Goal: Task Accomplishment & Management: Complete application form

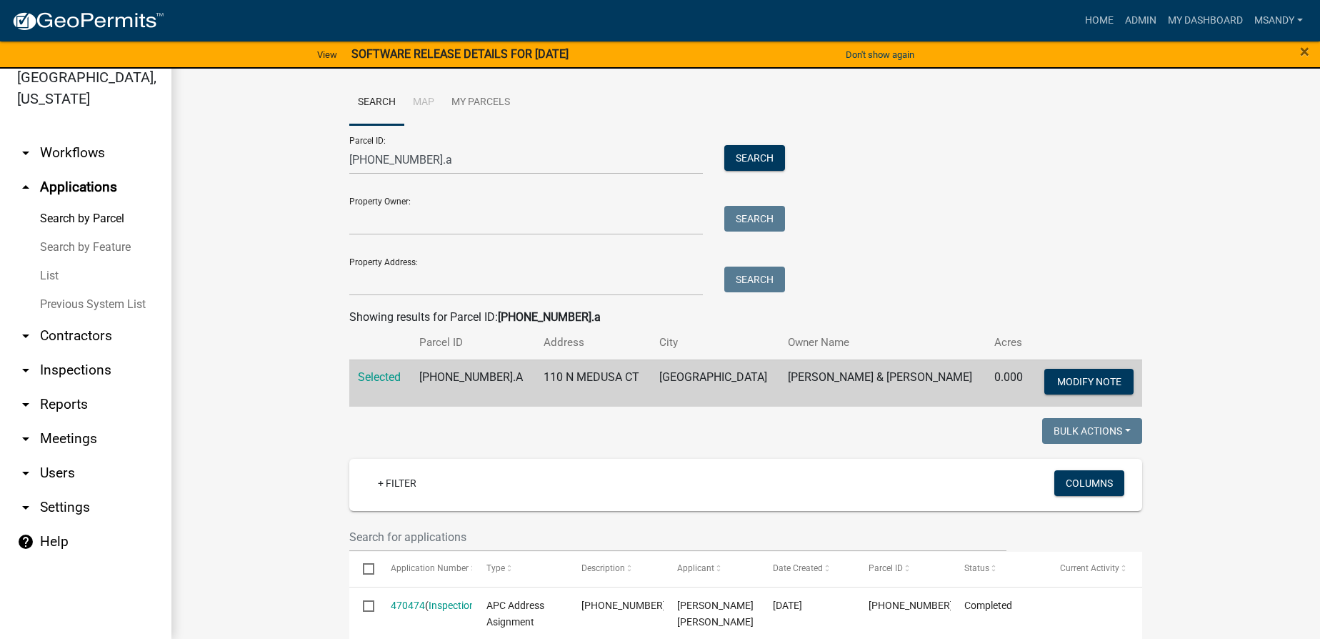
scroll to position [389, 0]
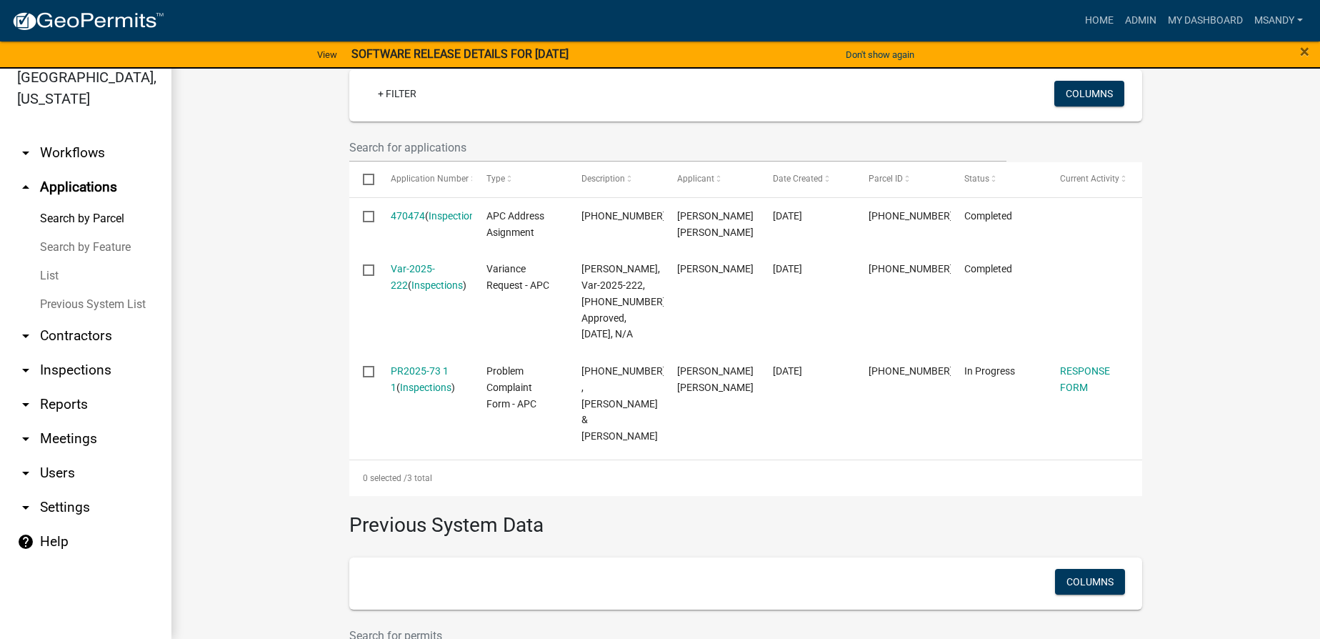
click at [51, 275] on link "List" at bounding box center [85, 275] width 171 height 29
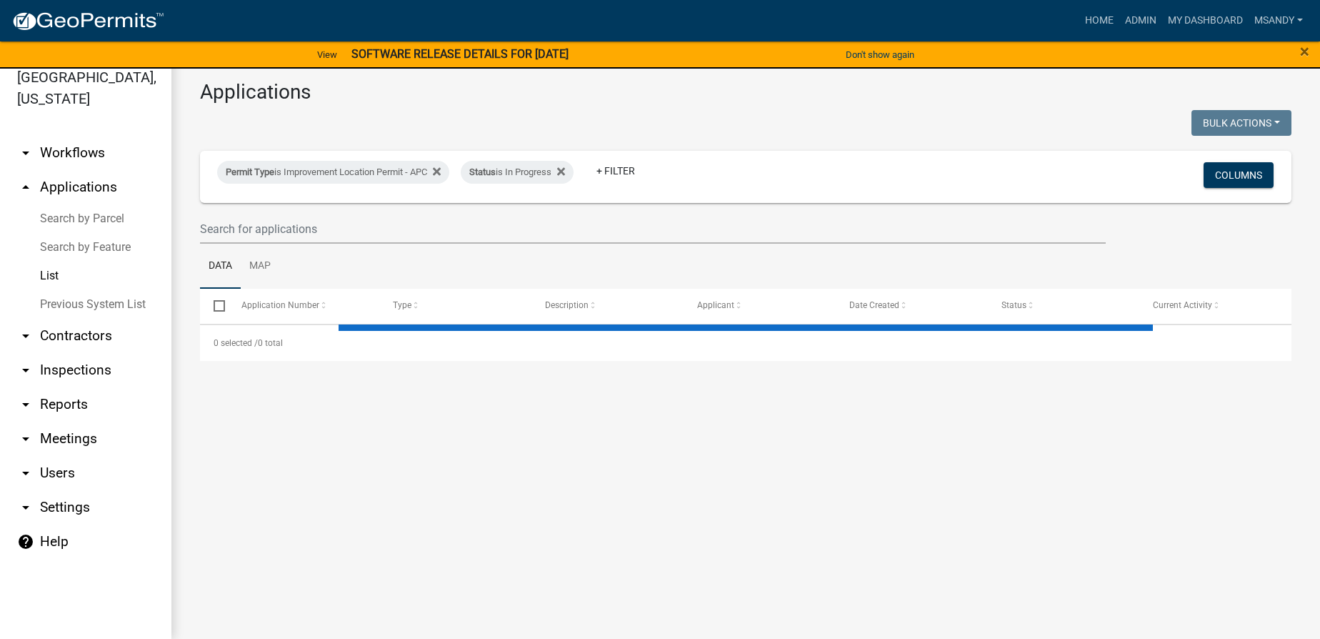
scroll to position [6, 0]
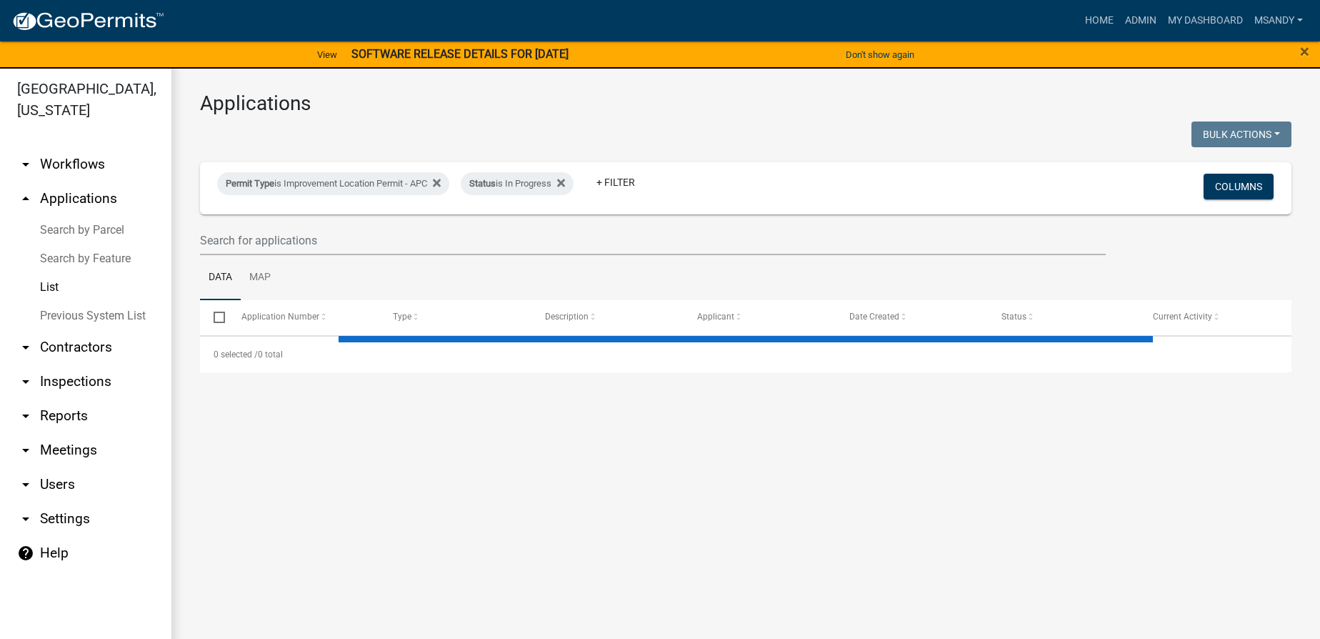
select select "3: 100"
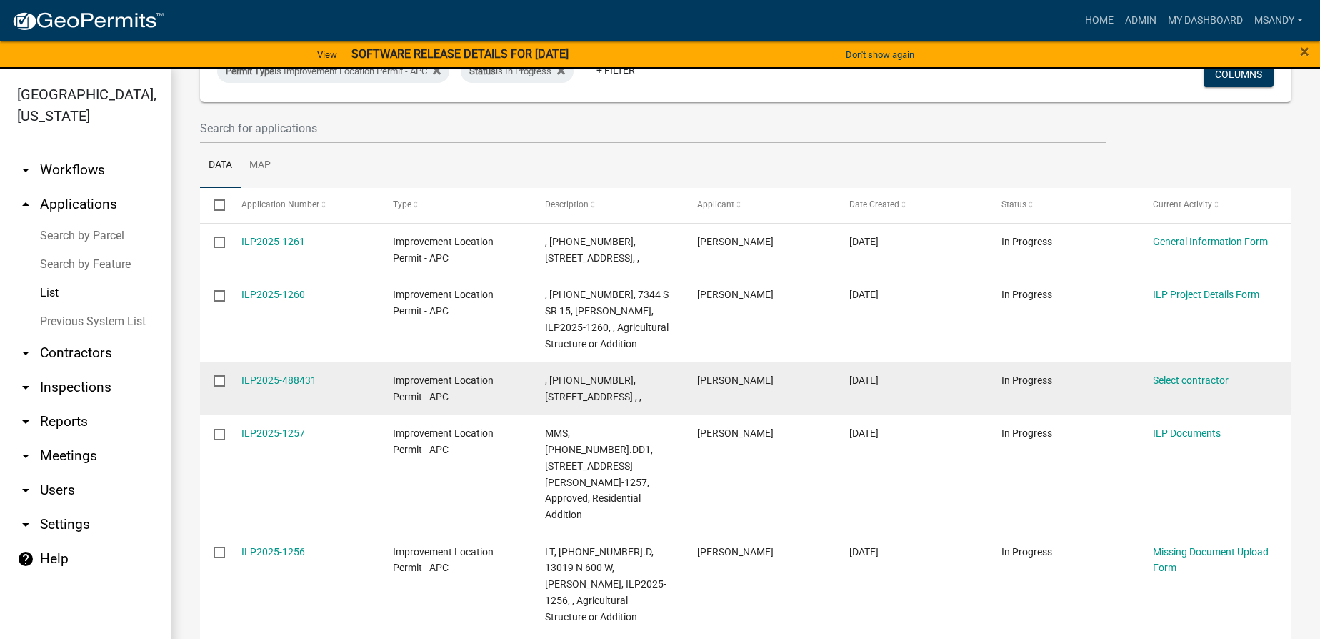
scroll to position [129, 0]
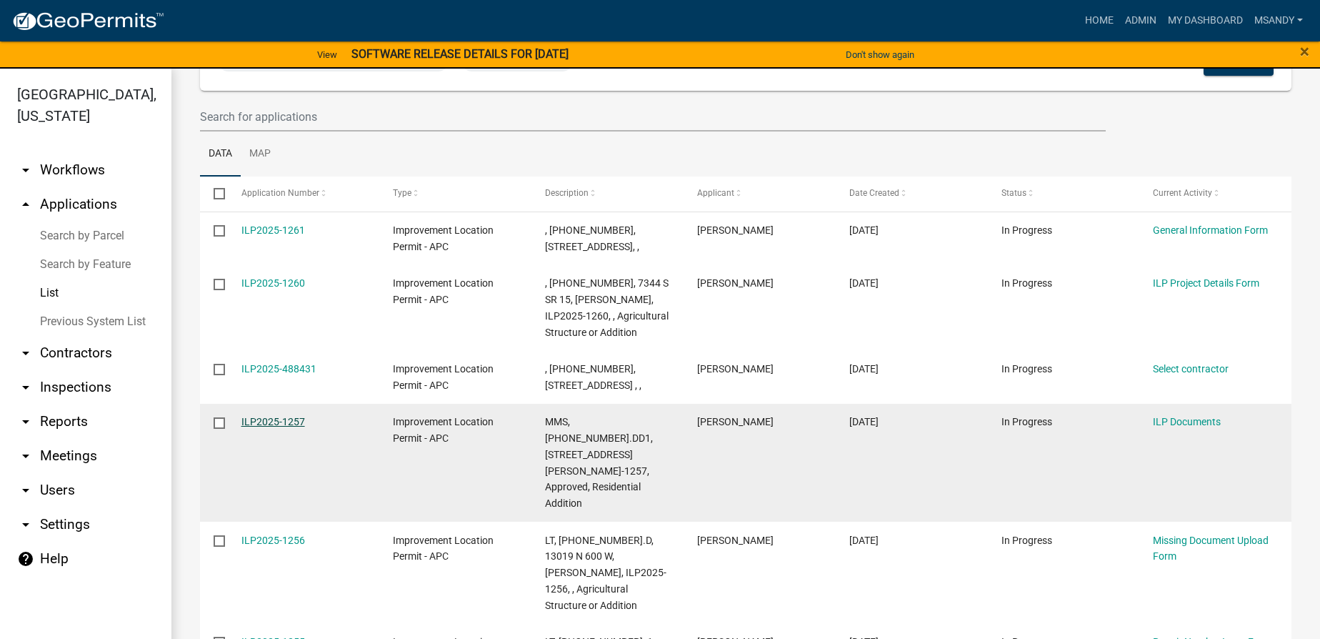
click at [276, 427] on link "ILP2025-1257" at bounding box center [273, 421] width 64 height 11
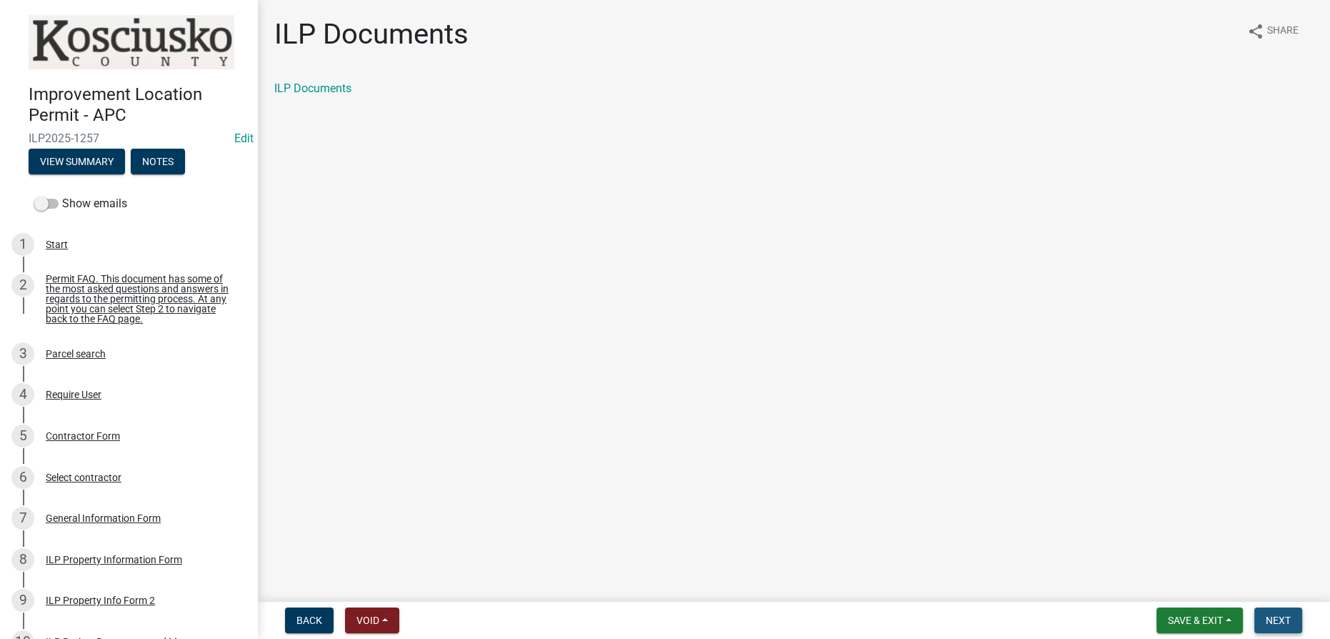
click at [1271, 619] on span "Next" at bounding box center [1278, 619] width 25 height 11
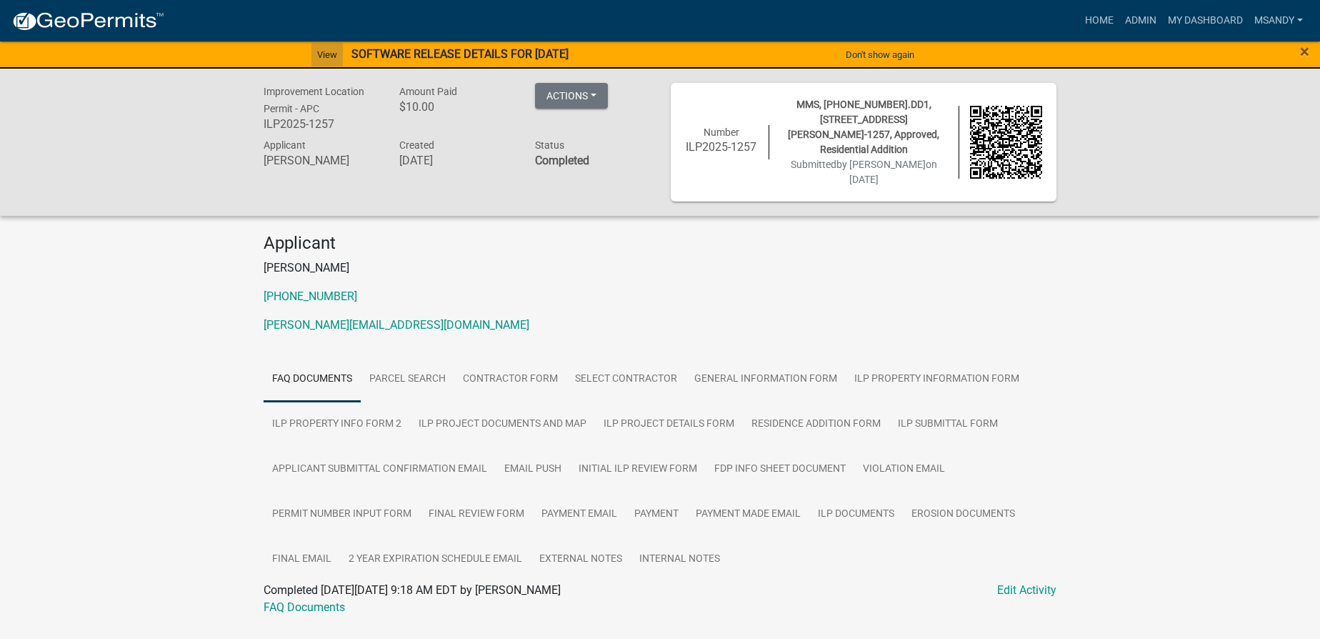
click at [311, 54] on link "View" at bounding box center [326, 55] width 31 height 24
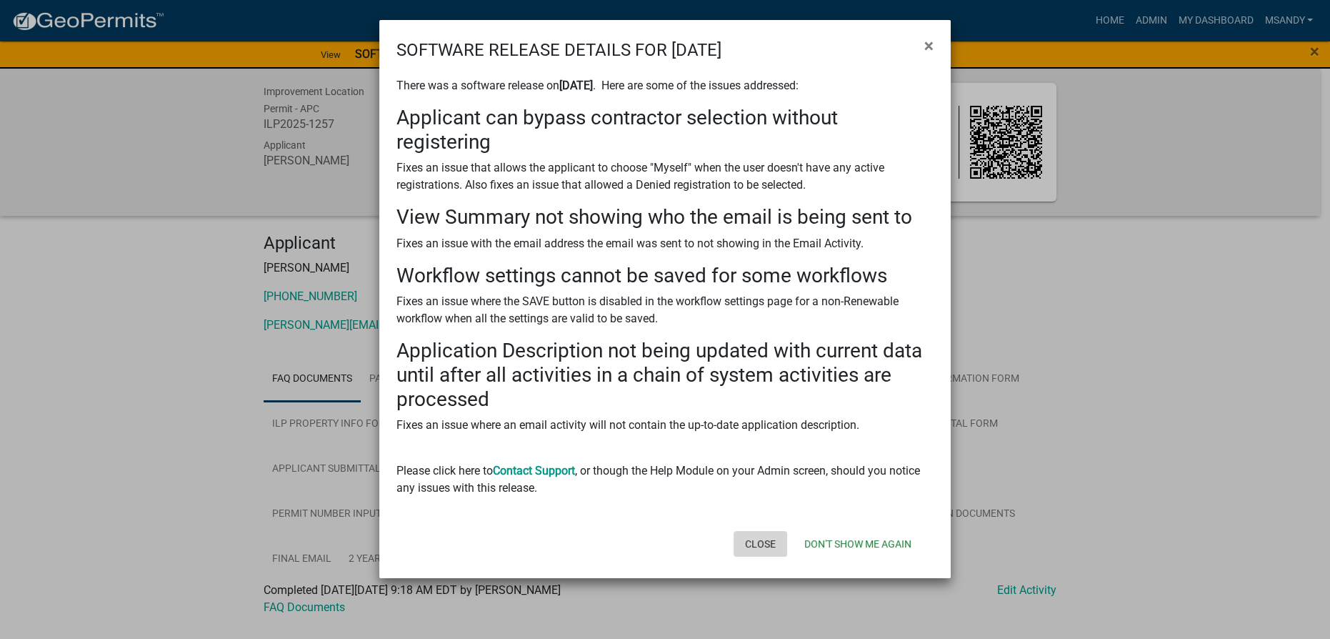
click at [764, 541] on button "Close" at bounding box center [761, 544] width 54 height 26
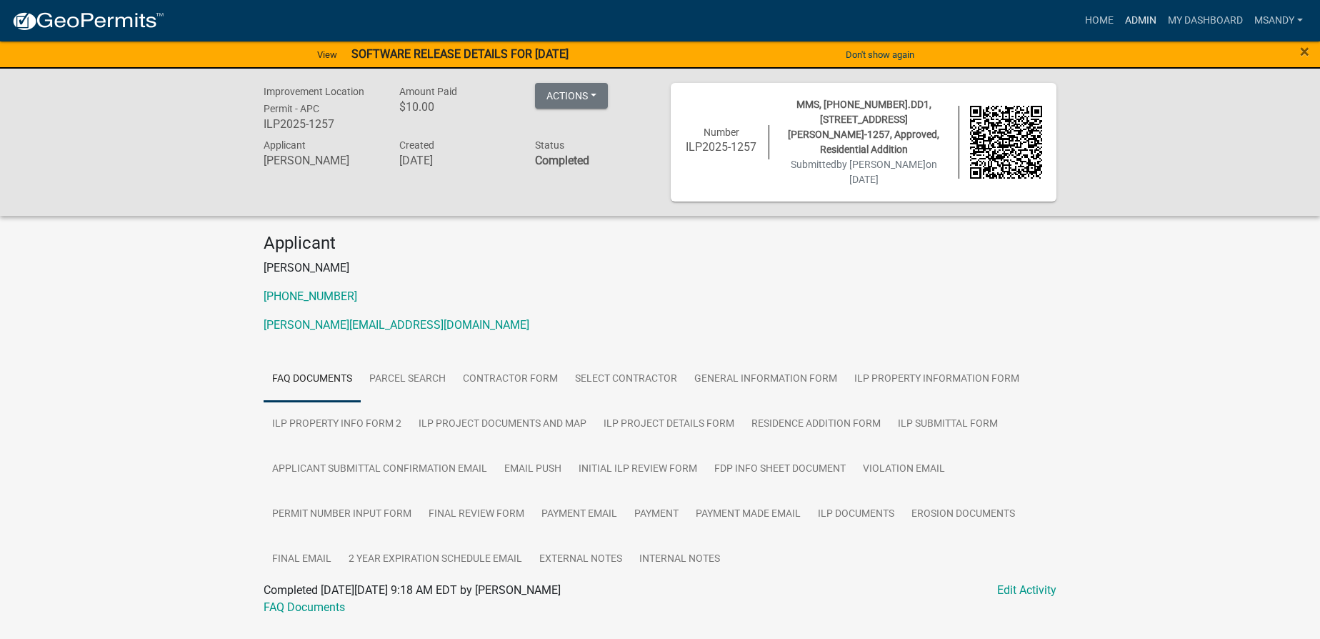
click at [1137, 22] on link "Admin" at bounding box center [1140, 20] width 43 height 27
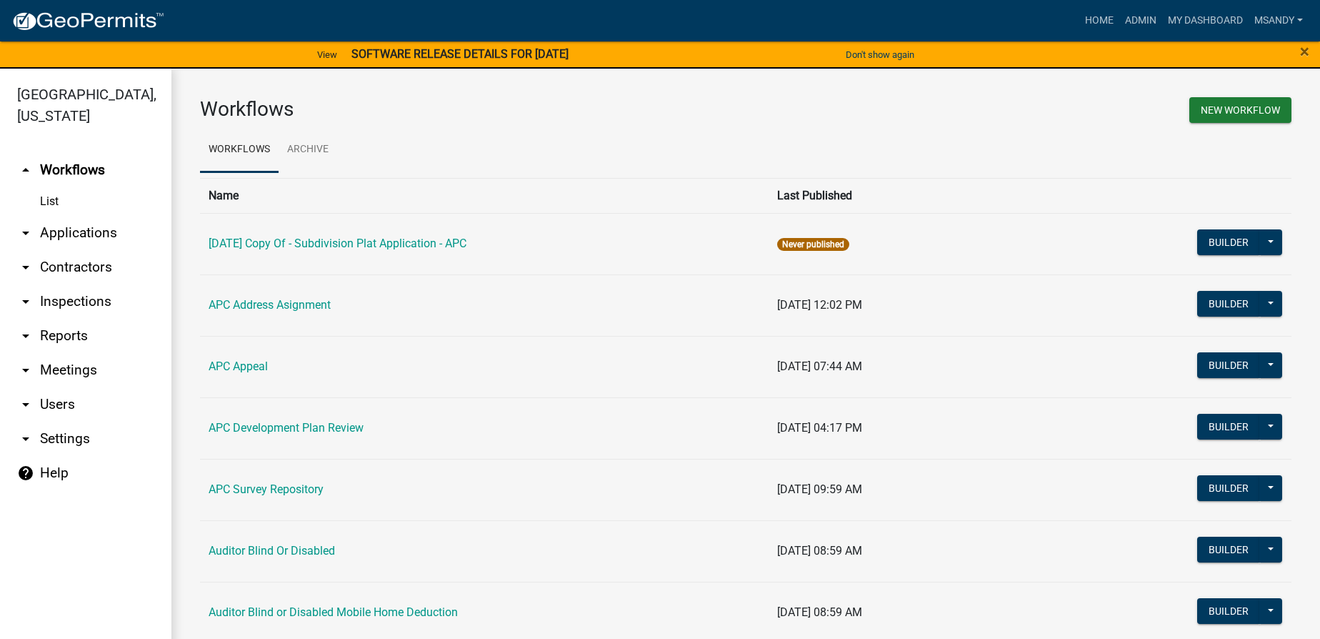
click at [74, 229] on link "arrow_drop_down Applications" at bounding box center [85, 233] width 171 height 34
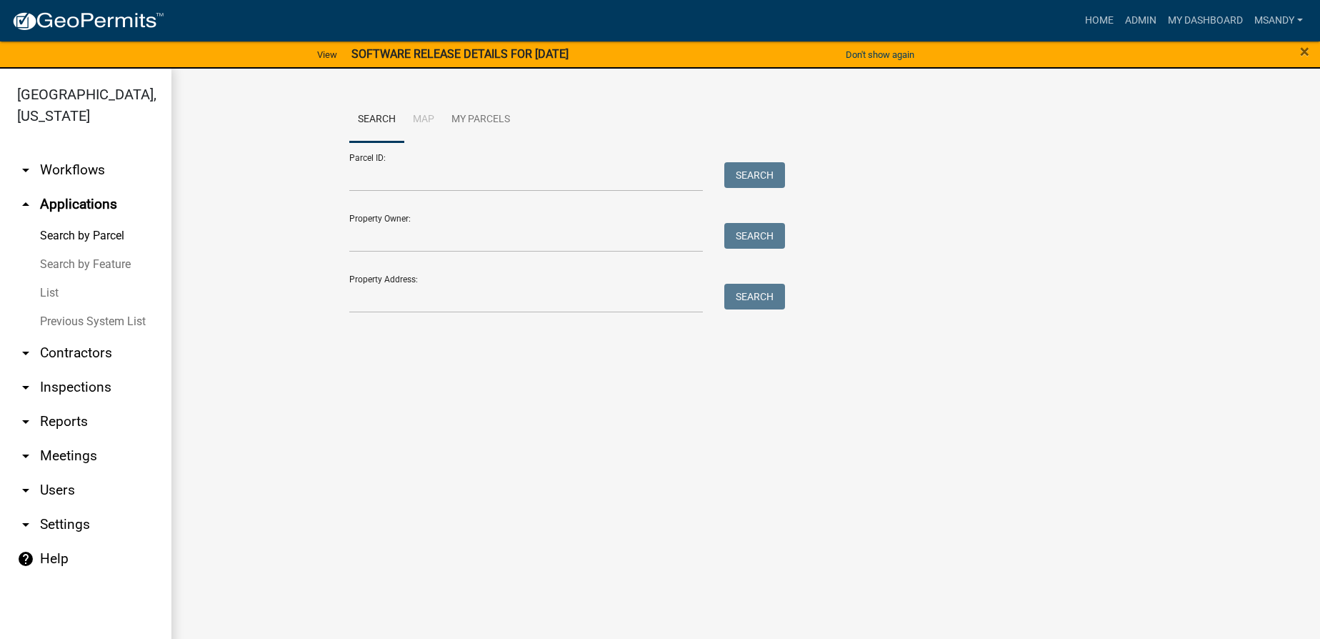
click at [45, 291] on link "List" at bounding box center [85, 293] width 171 height 29
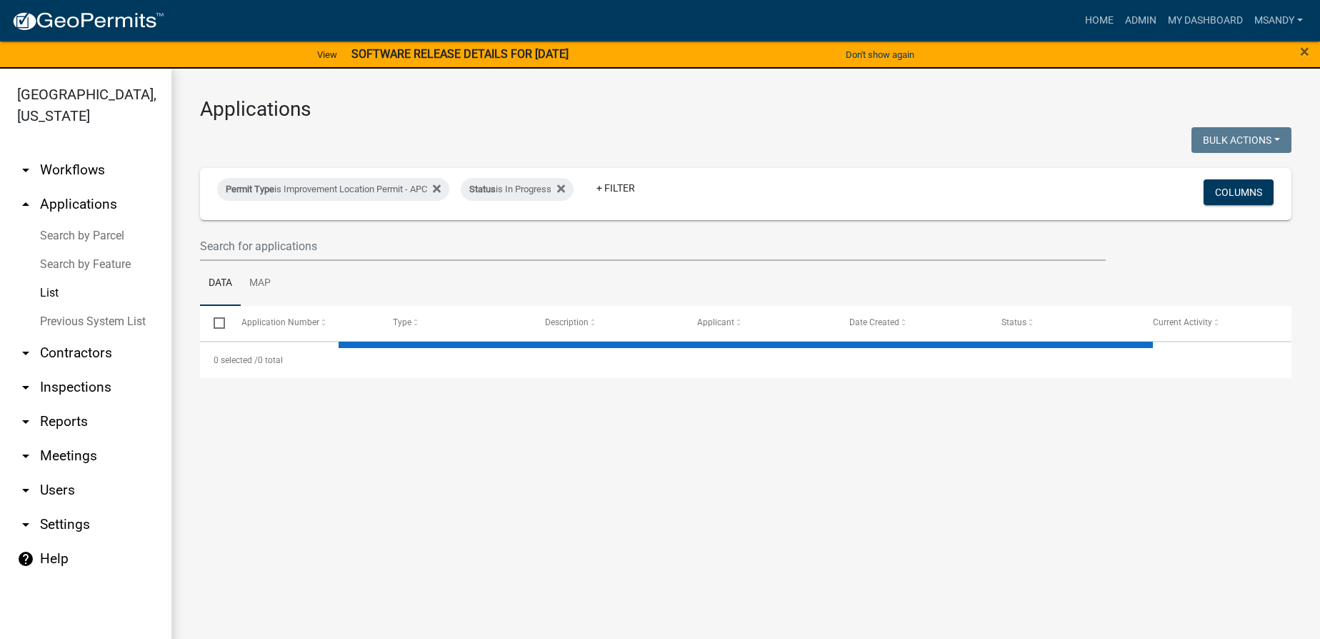
select select "3: 100"
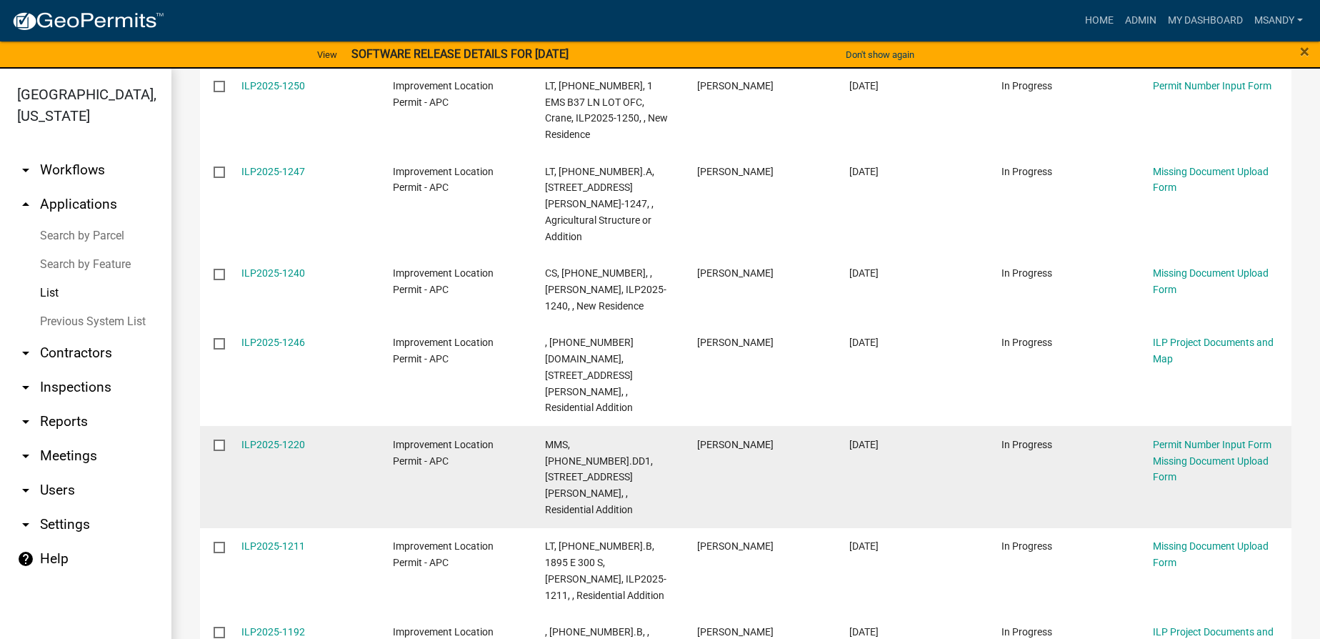
scroll to position [779, 0]
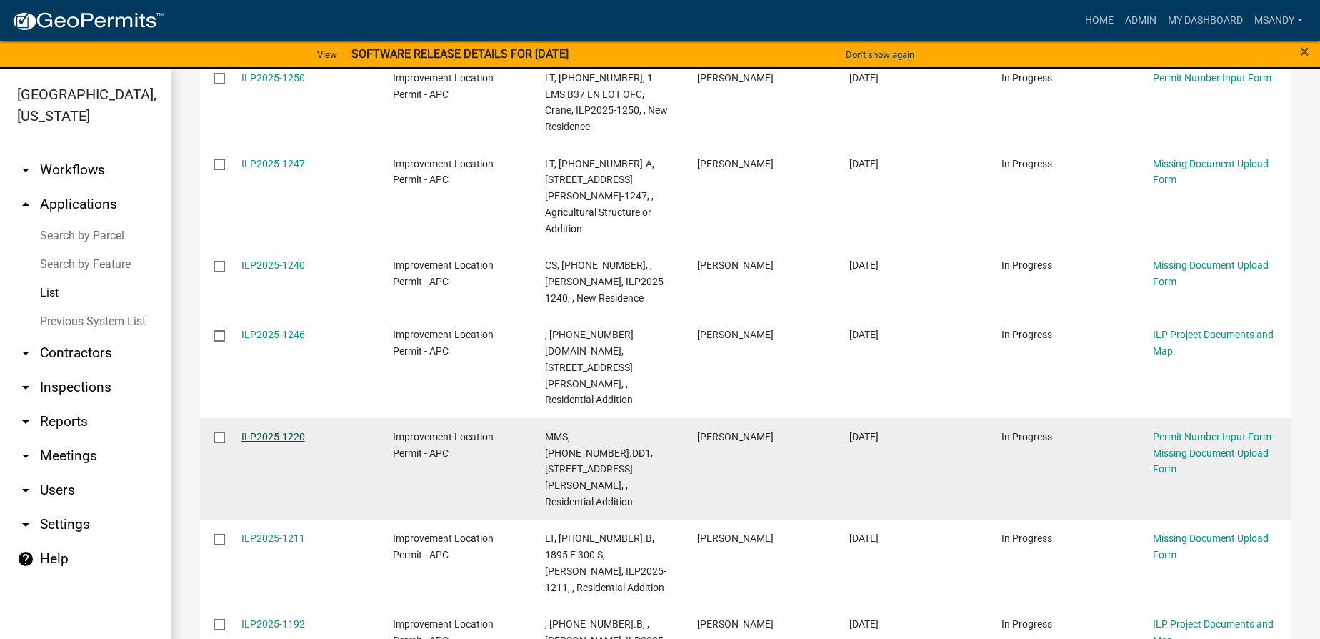
click at [284, 431] on link "ILP2025-1220" at bounding box center [273, 436] width 64 height 11
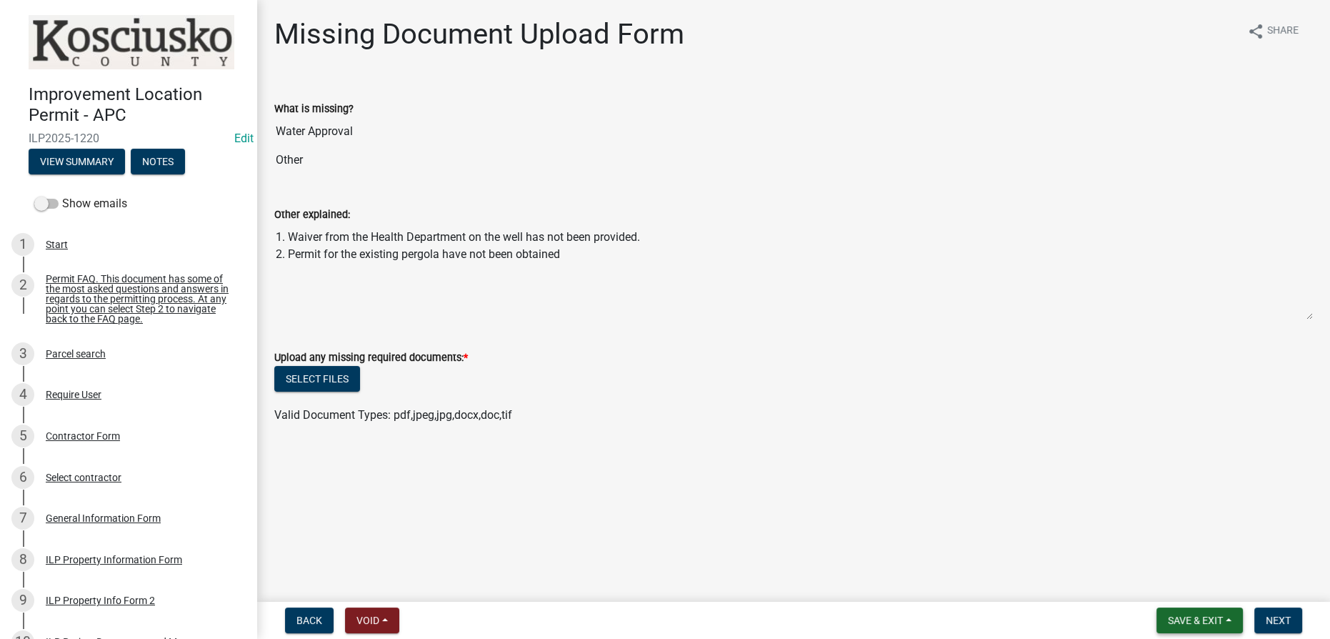
click at [1194, 616] on span "Save & Exit" at bounding box center [1195, 619] width 55 height 11
click at [1160, 589] on button "Save & Exit" at bounding box center [1185, 583] width 114 height 34
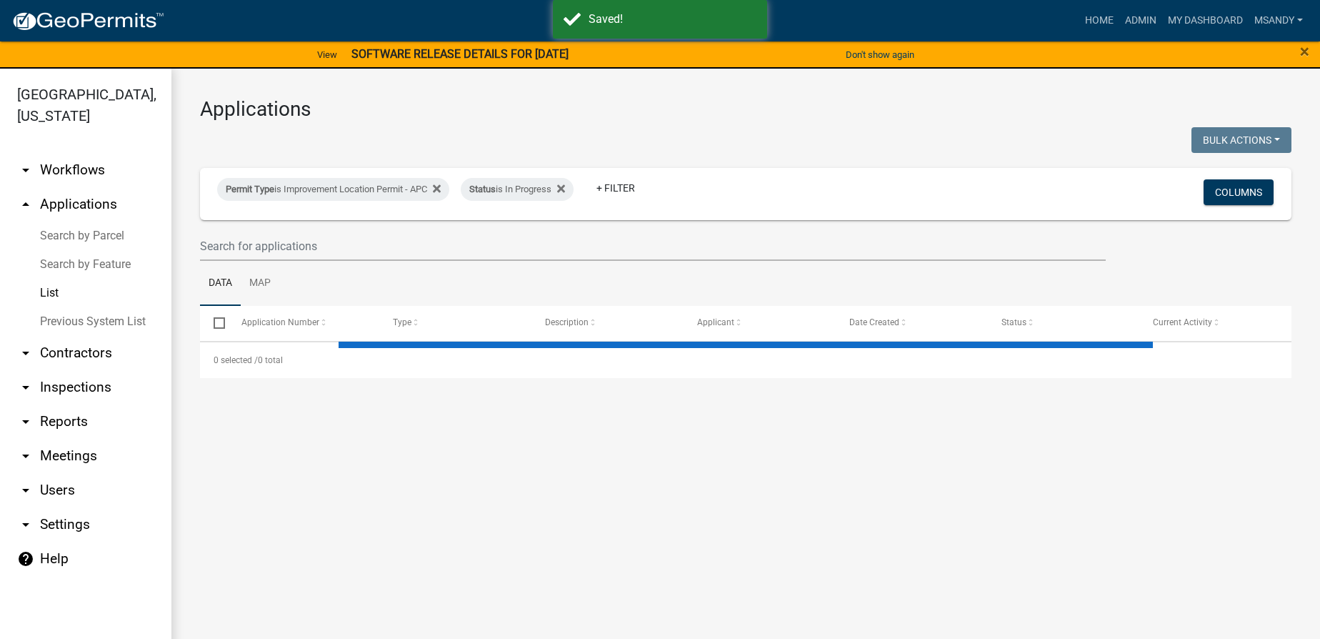
select select "3: 100"
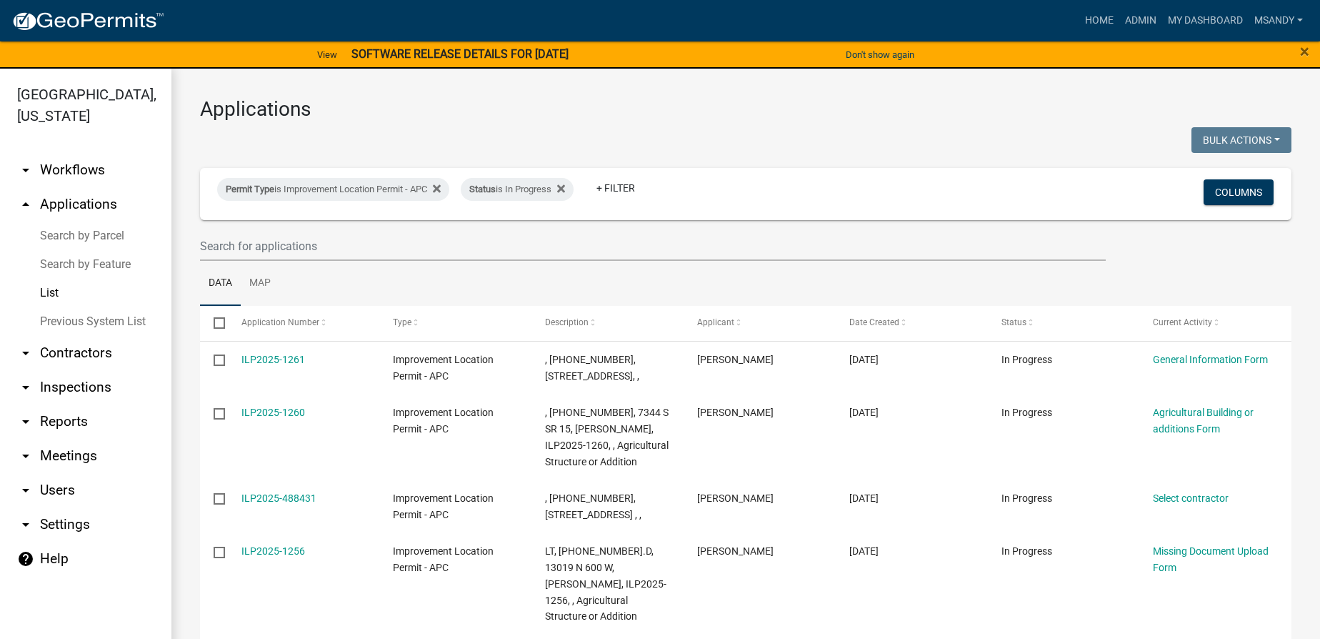
click at [1091, 277] on ul "Data Map" at bounding box center [745, 283] width 1091 height 45
drag, startPoint x: 1309, startPoint y: 134, endPoint x: 1308, endPoint y: 237, distance: 103.6
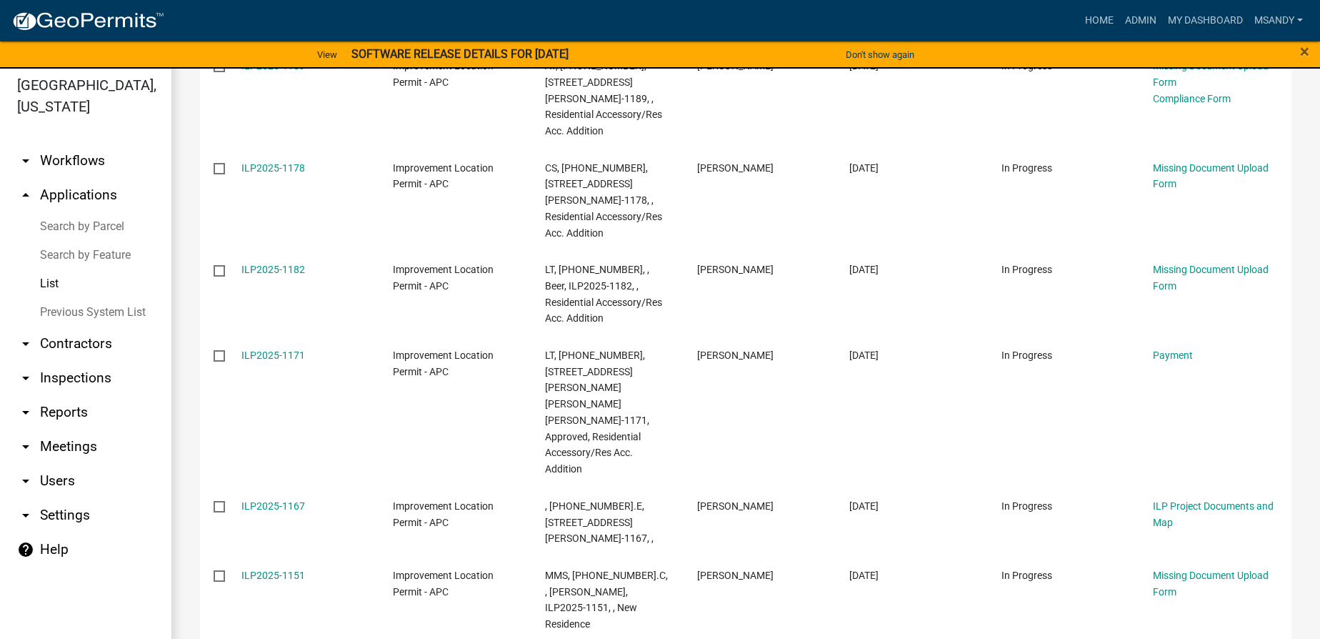
scroll to position [17, 0]
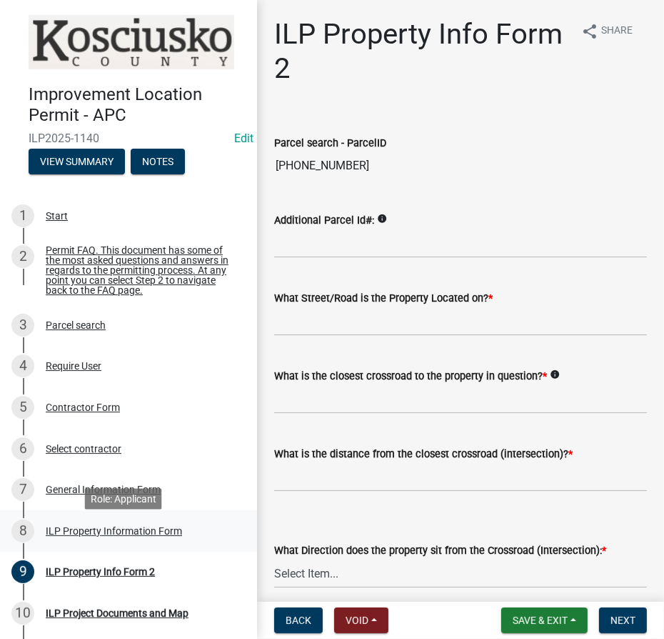
click at [93, 536] on div "ILP Property Information Form" at bounding box center [114, 531] width 136 height 10
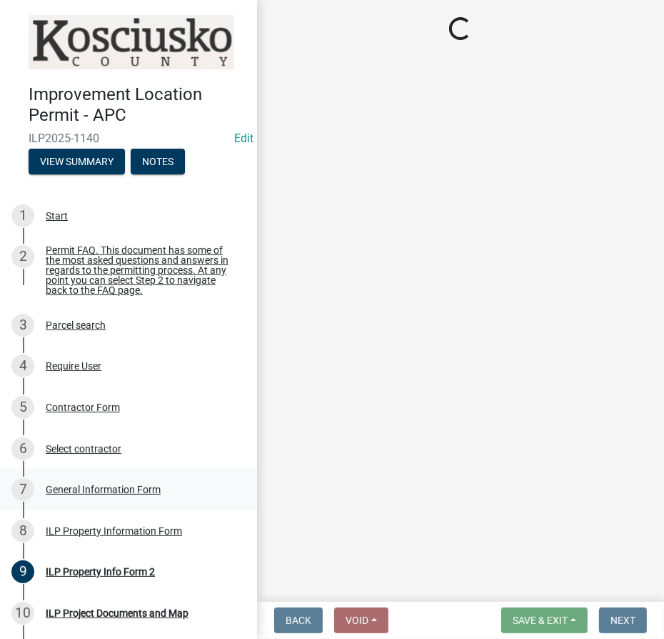
select select "1ba6d0a1-8334-4cec-a782-4148eced6037"
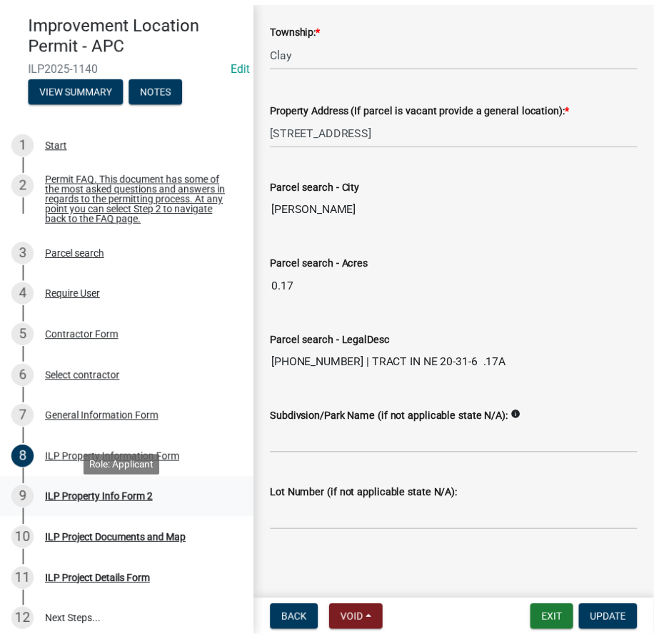
scroll to position [185, 0]
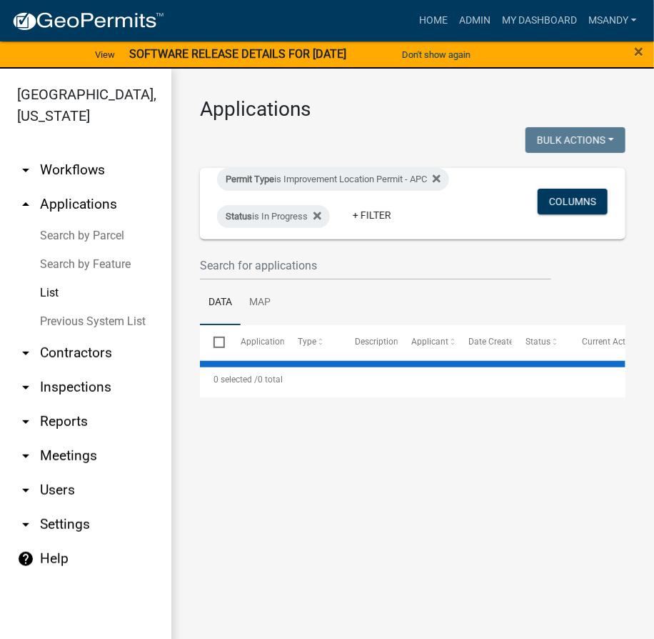
select select "3: 100"
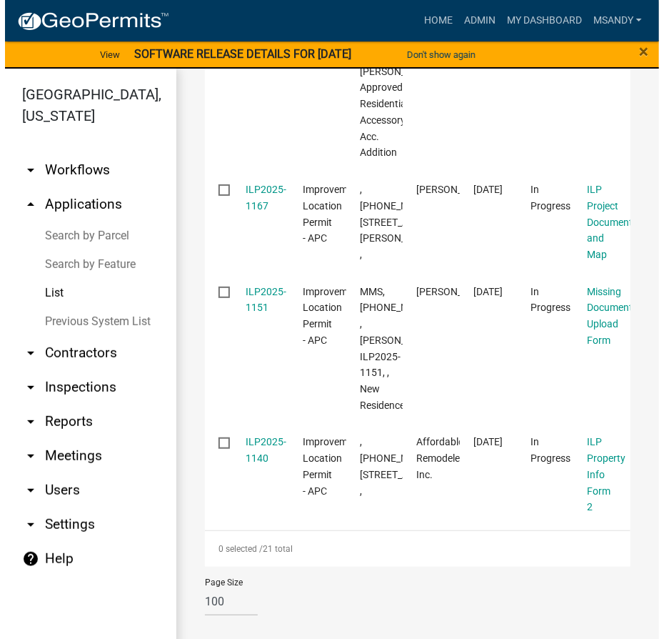
scroll to position [4231, 0]
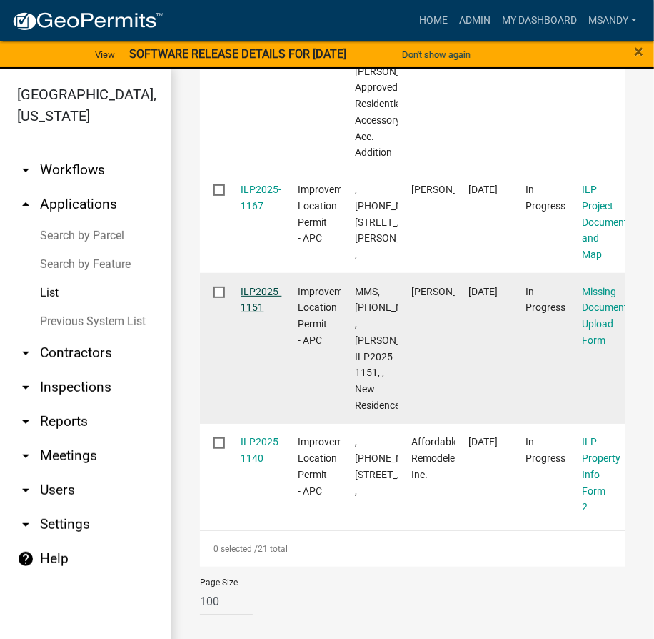
click at [261, 286] on link "ILP2025-1151" at bounding box center [261, 300] width 41 height 28
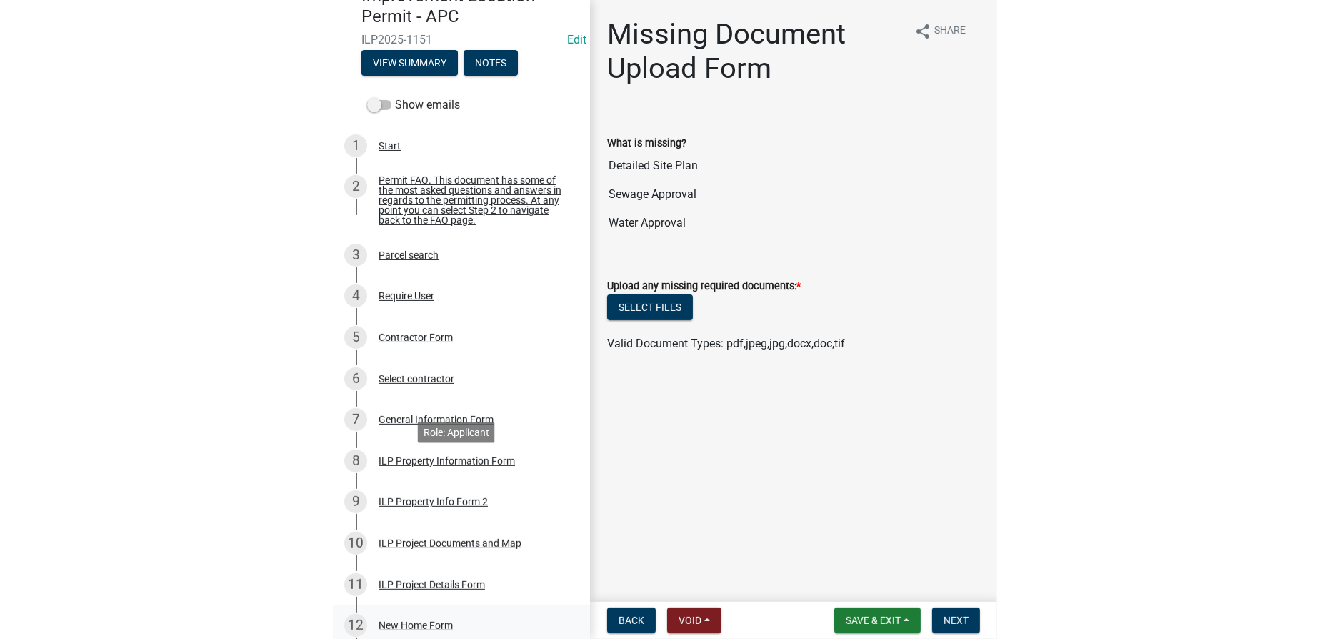
scroll to position [259, 0]
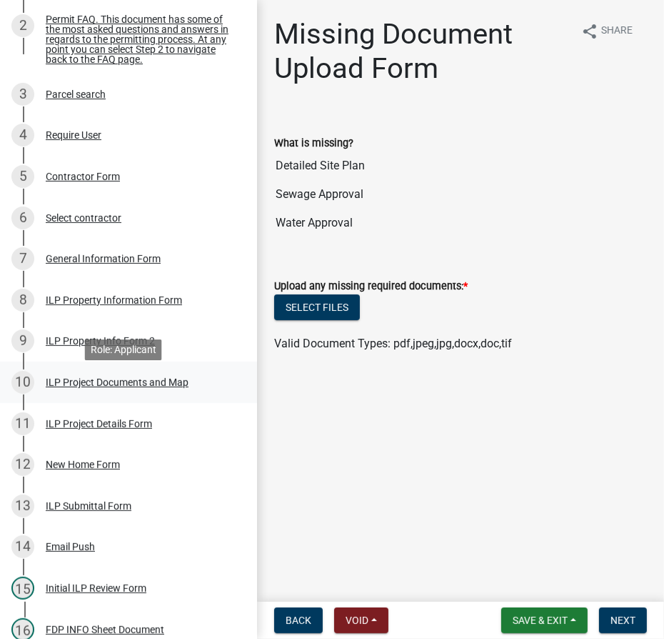
click at [111, 387] on div "ILP Project Documents and Map" at bounding box center [117, 382] width 143 height 10
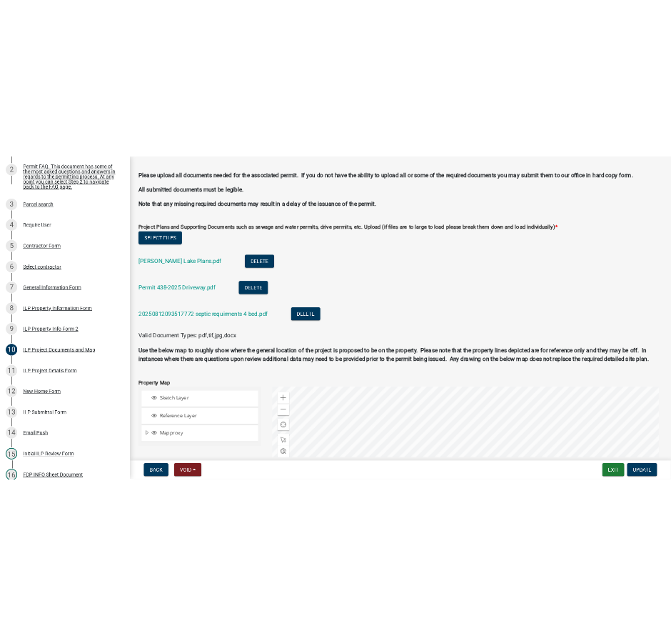
scroll to position [1558, 0]
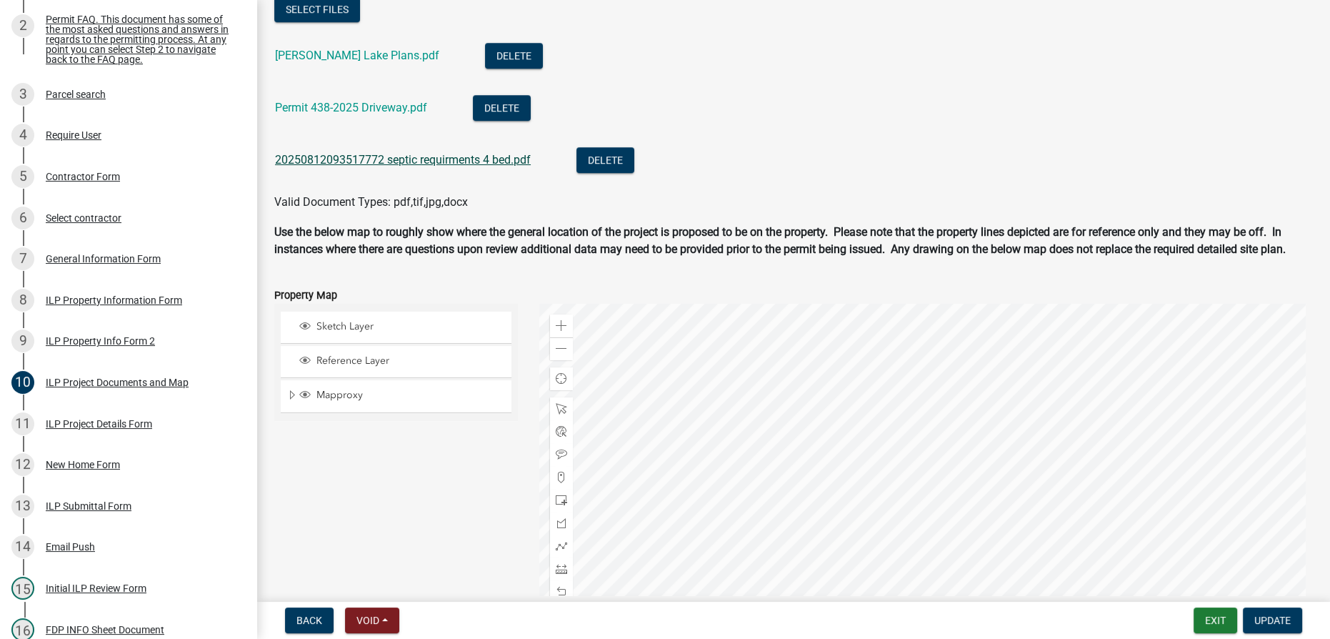
click at [341, 157] on link "20250812093517772 septic requirments 4 bed.pdf" at bounding box center [403, 160] width 256 height 14
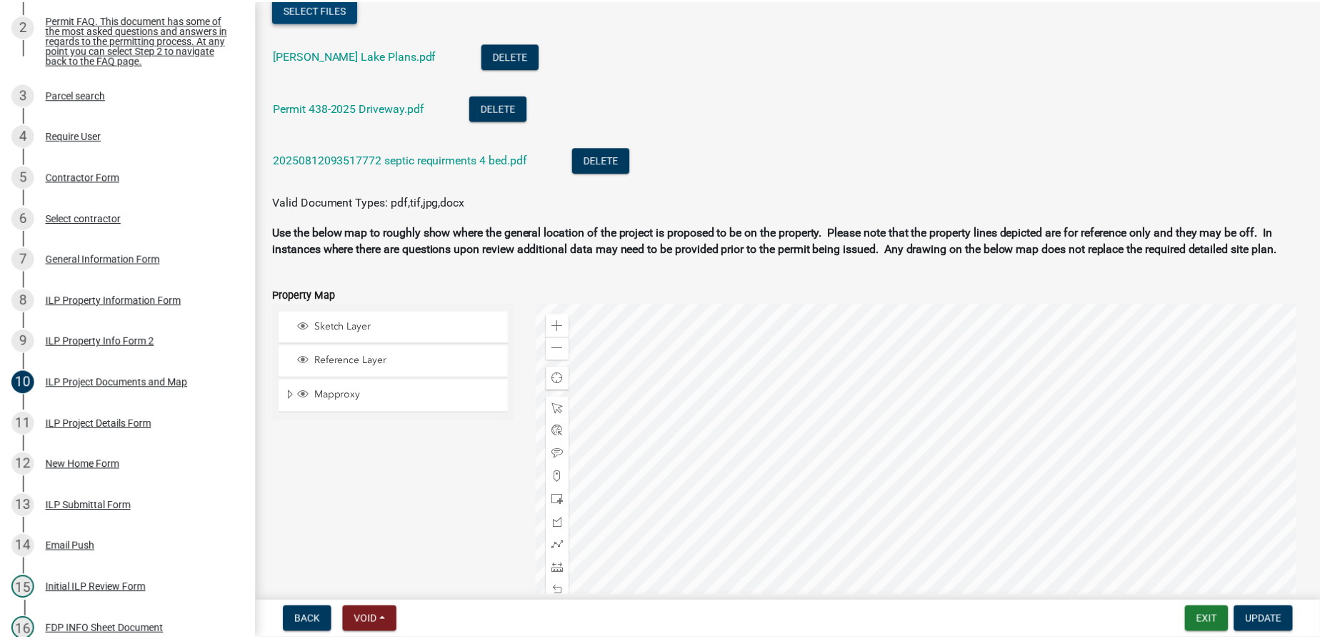
scroll to position [1920, 0]
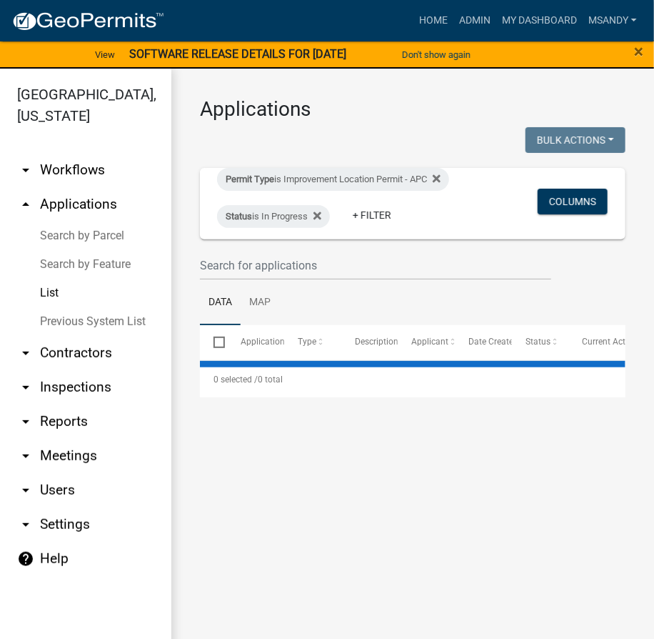
select select "3: 100"
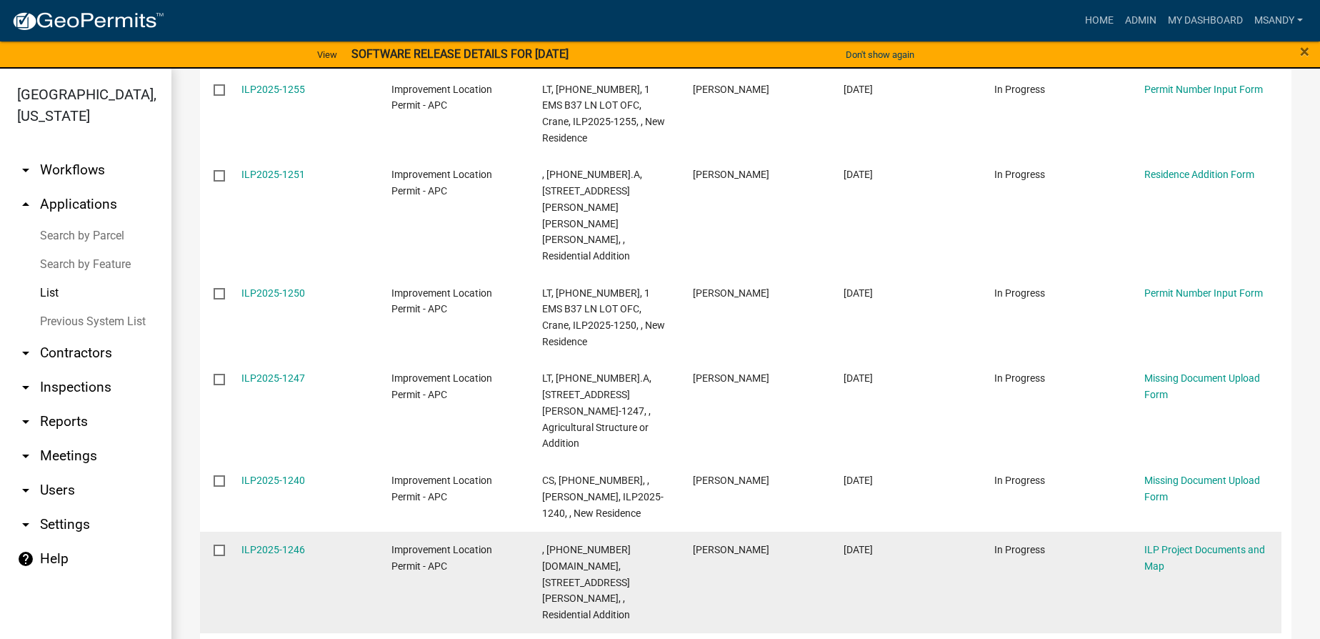
scroll to position [519, 0]
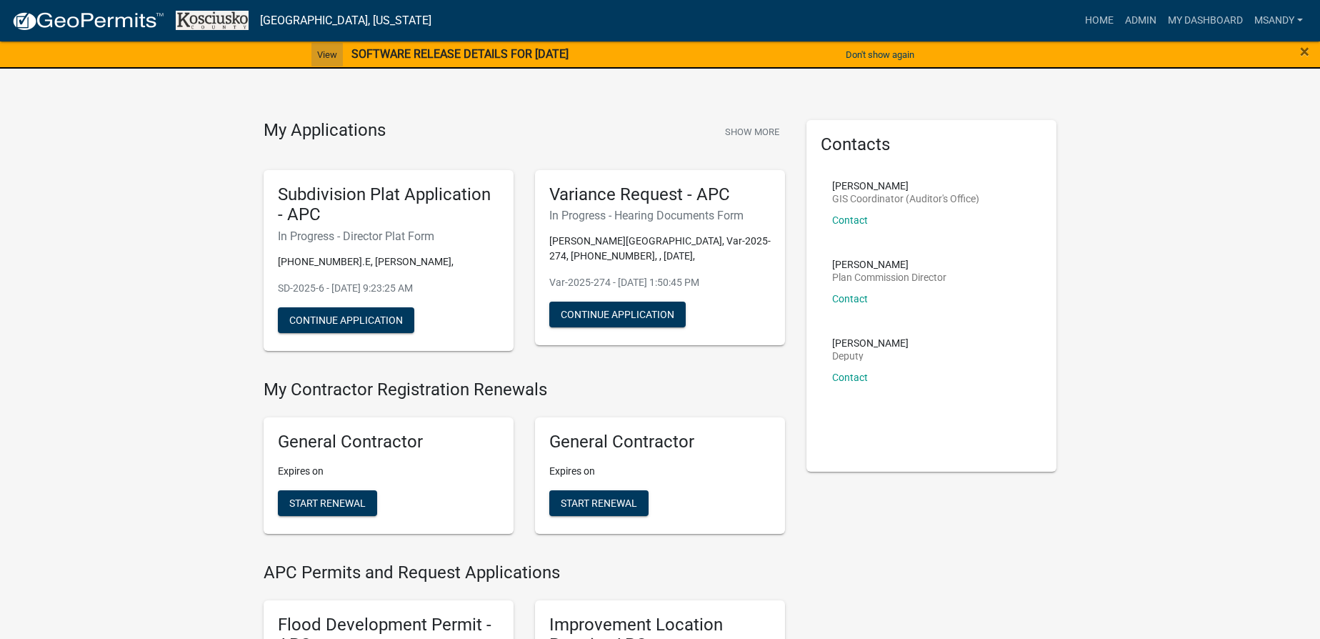
click at [312, 53] on link "View" at bounding box center [326, 55] width 31 height 24
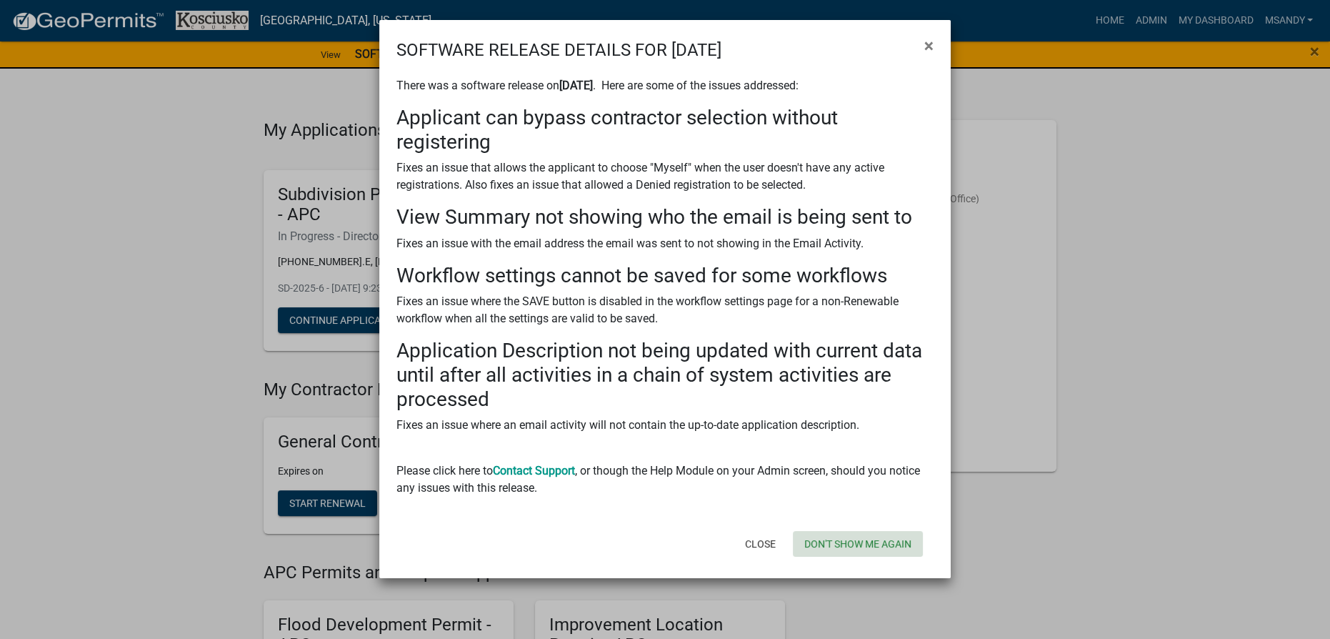
click at [836, 544] on button "Don't show me again" at bounding box center [858, 544] width 130 height 26
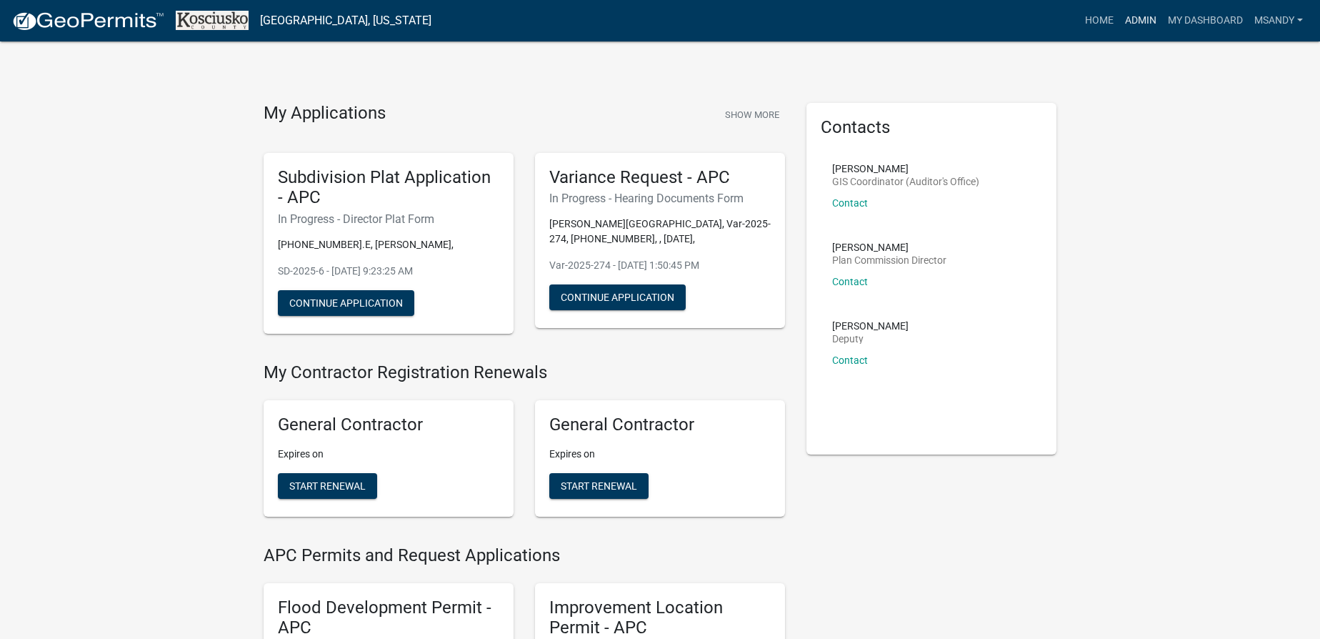
click at [1140, 15] on link "Admin" at bounding box center [1140, 20] width 43 height 27
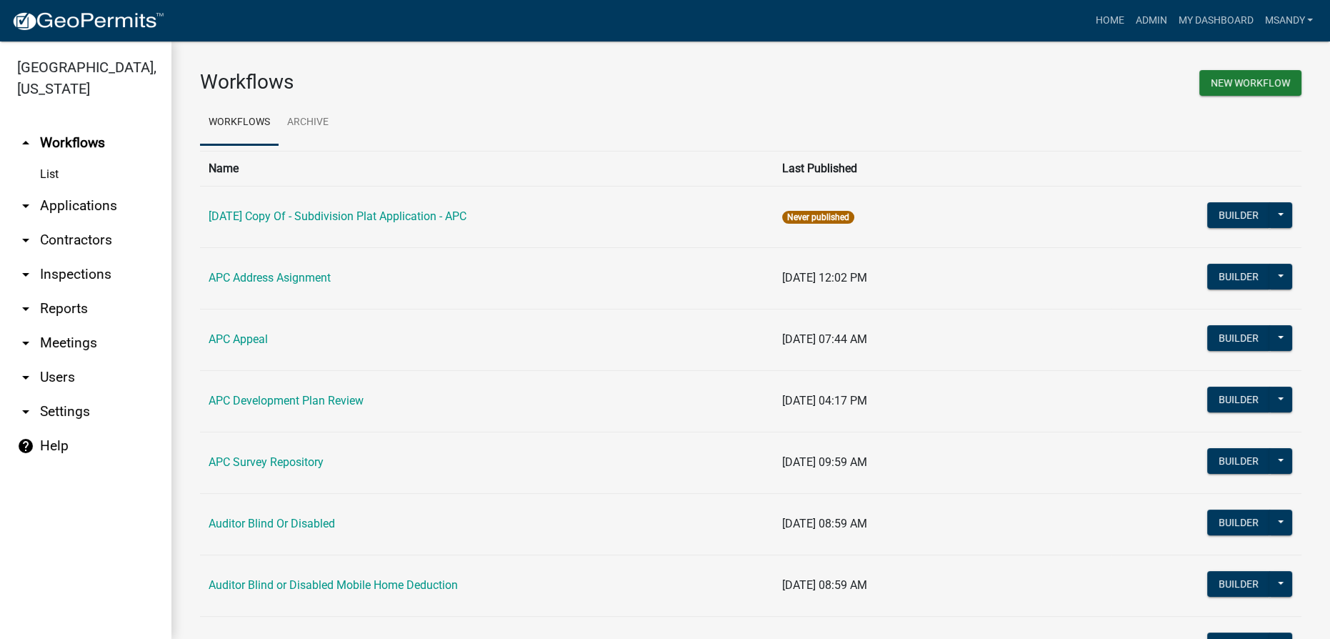
click at [64, 199] on link "arrow_drop_down Applications" at bounding box center [85, 206] width 171 height 34
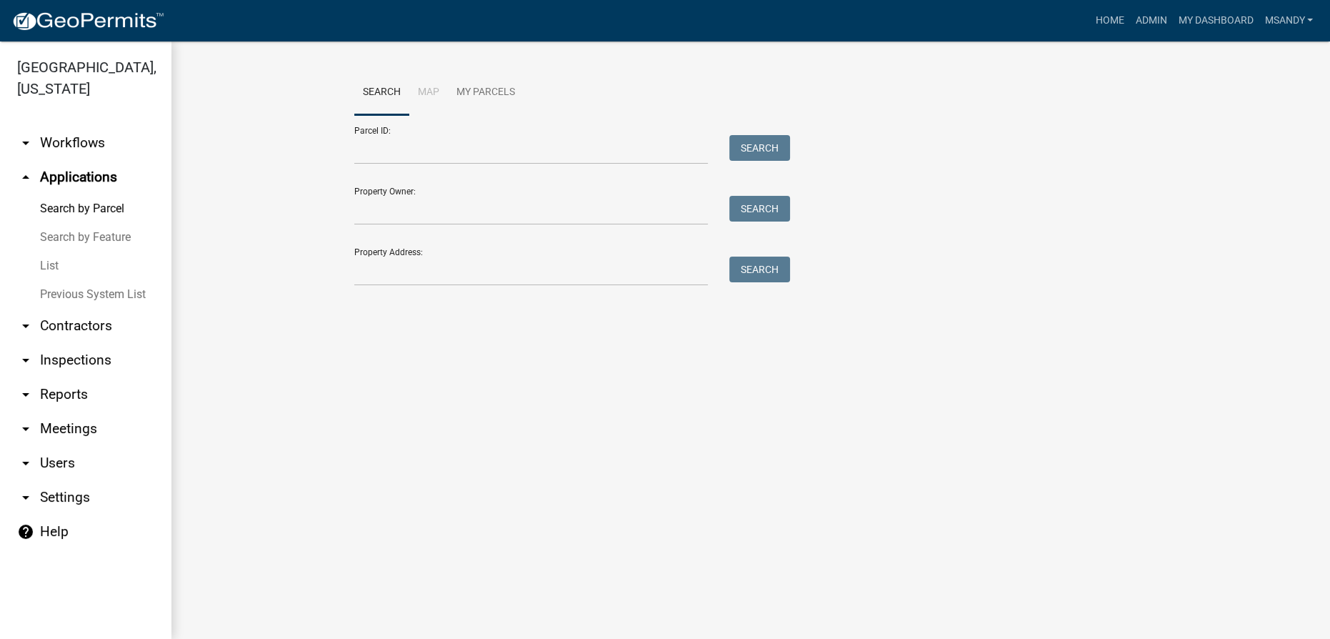
click at [51, 260] on link "List" at bounding box center [85, 265] width 171 height 29
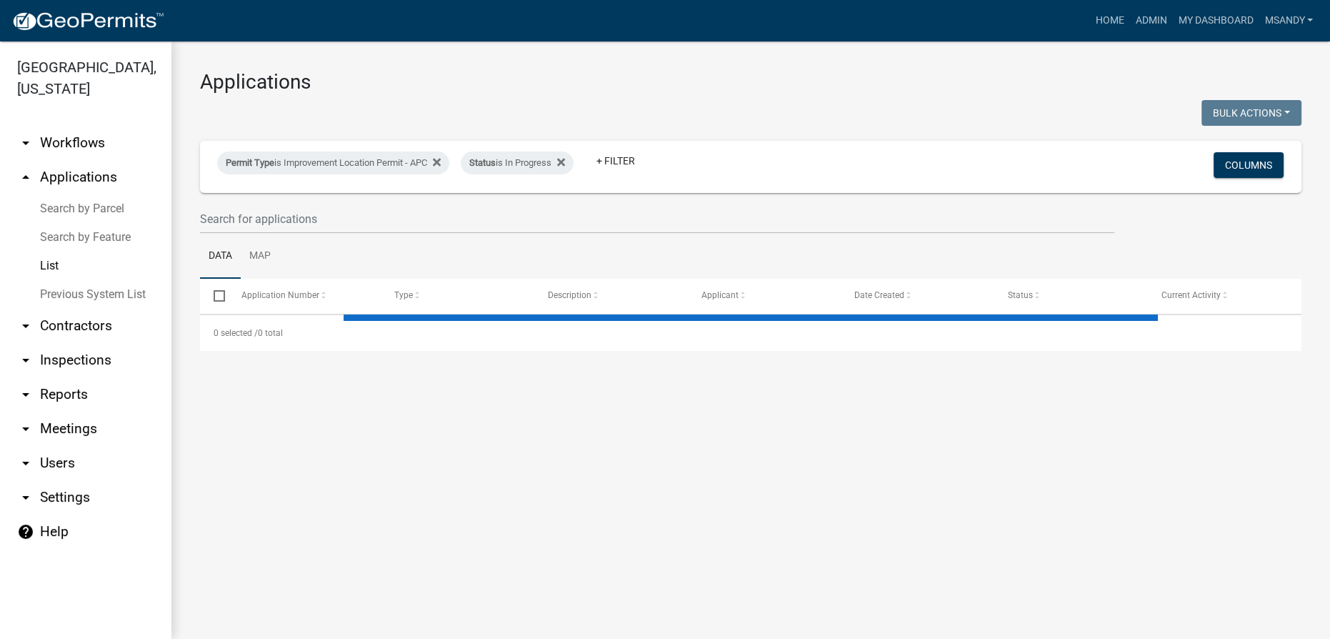
select select "3: 100"
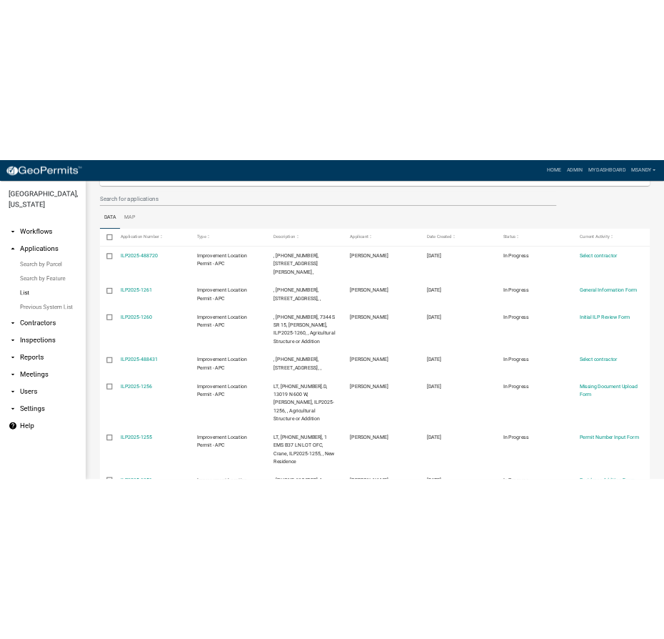
scroll to position [194, 0]
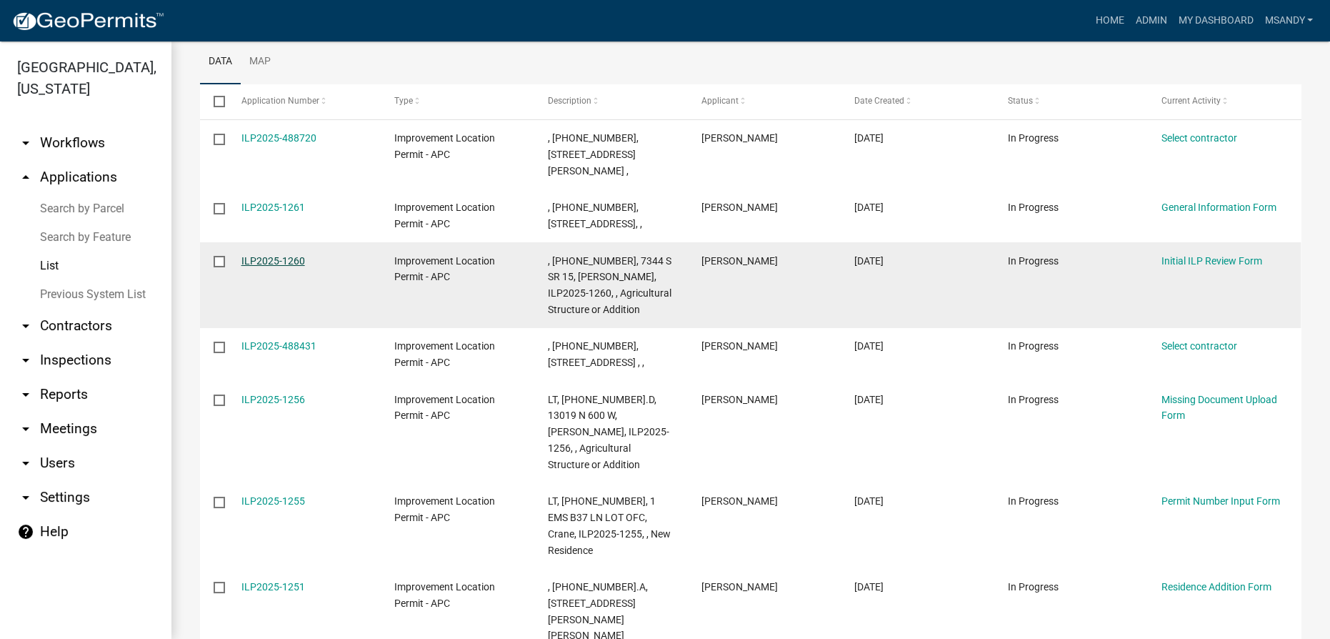
click at [272, 255] on link "ILP2025-1260" at bounding box center [273, 260] width 64 height 11
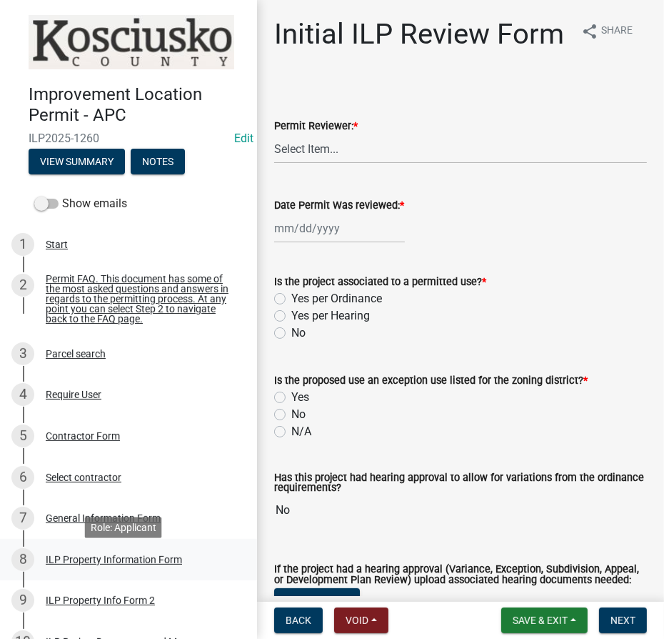
click at [95, 559] on div "8 ILP Property Information Form" at bounding box center [122, 559] width 223 height 23
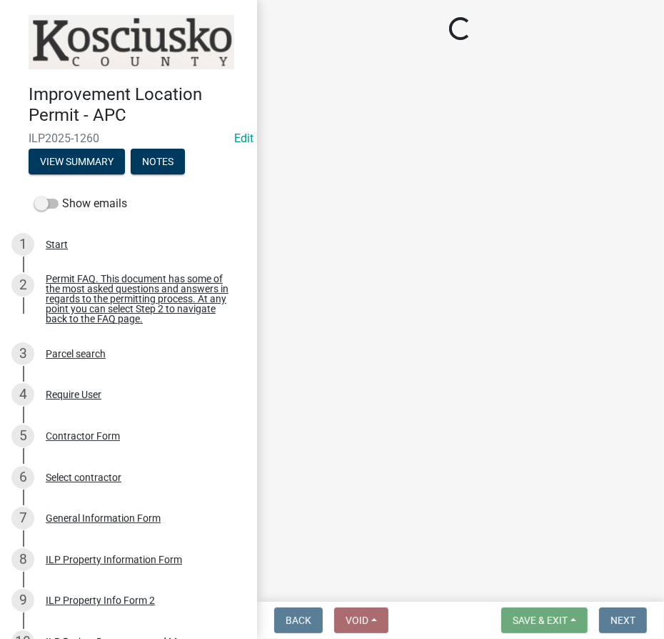
select select "1ba6d0a1-8334-4cec-a782-4148eced6037"
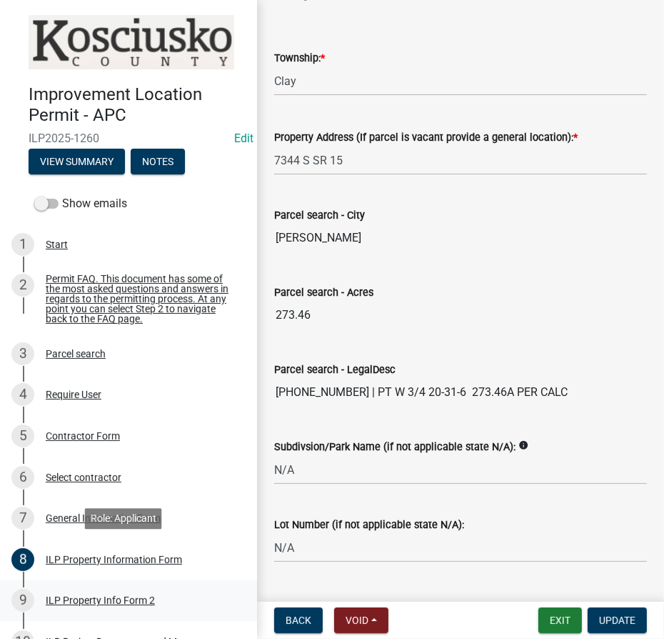
scroll to position [64, 0]
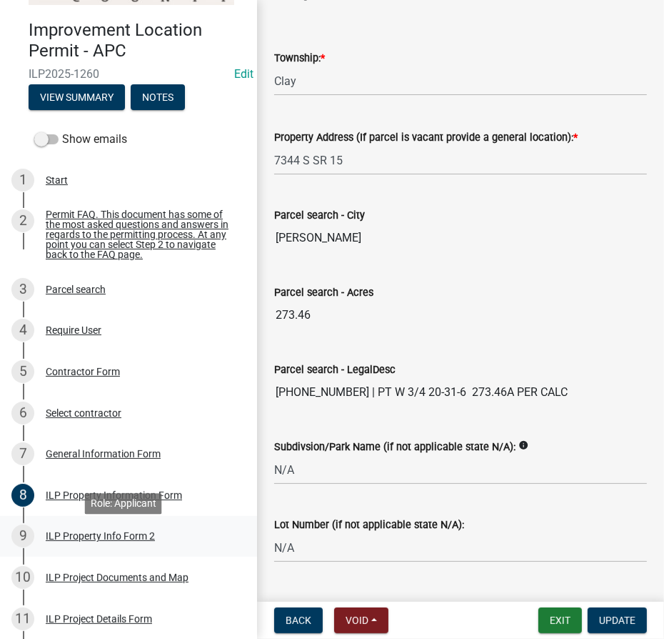
click at [93, 547] on div "9 ILP Property Info Form 2" at bounding box center [122, 535] width 223 height 23
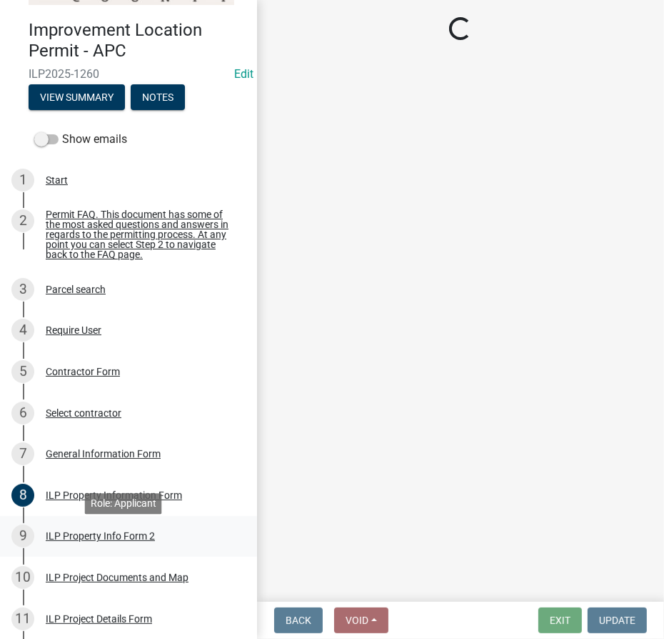
scroll to position [0, 0]
select select "30cad654-0079-4cbe-a349-097ae71a5774"
select select "ea119d11-e52e-4559-b746-af06211fe819"
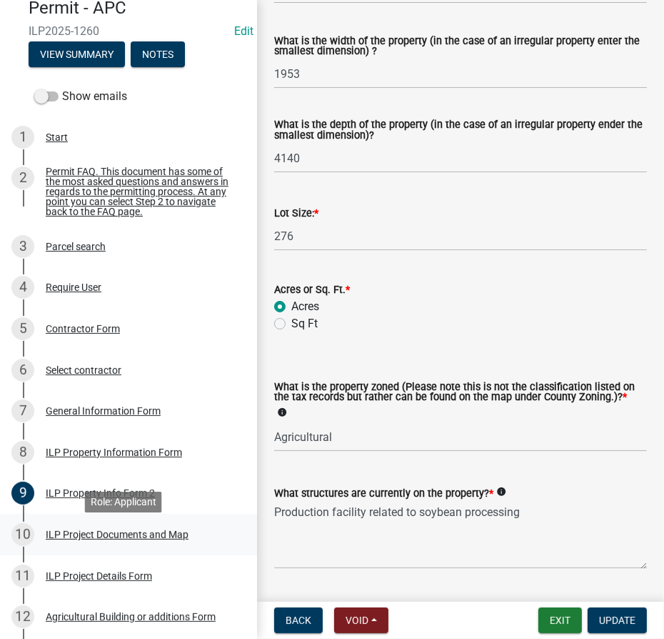
scroll to position [129, 0]
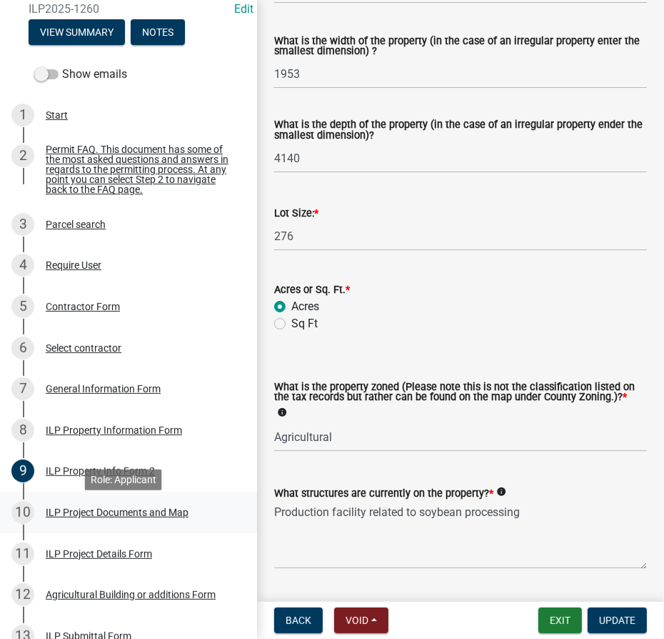
click at [101, 517] on div "ILP Project Documents and Map" at bounding box center [117, 512] width 143 height 10
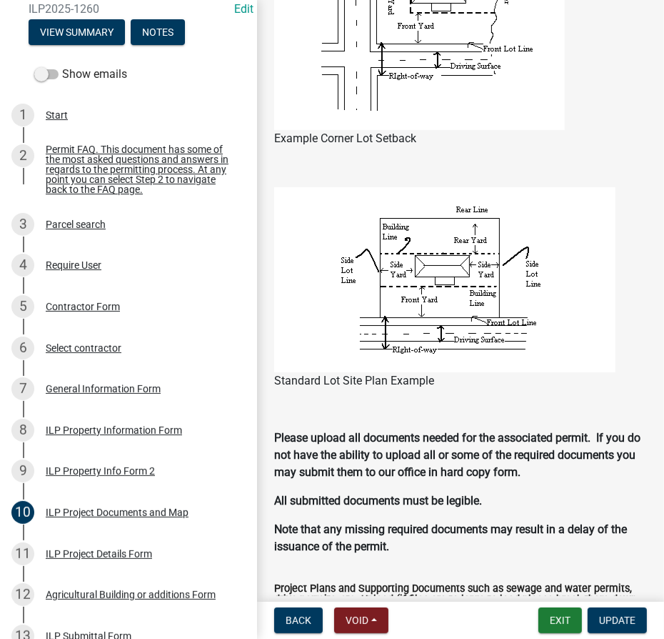
scroll to position [1623, 0]
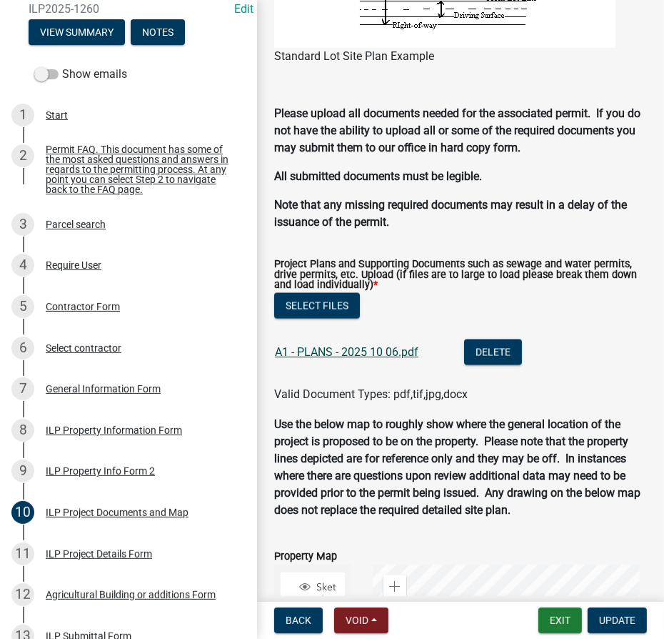
click at [311, 351] on link "A1 - PLANS - 2025 10 06.pdf" at bounding box center [347, 352] width 144 height 14
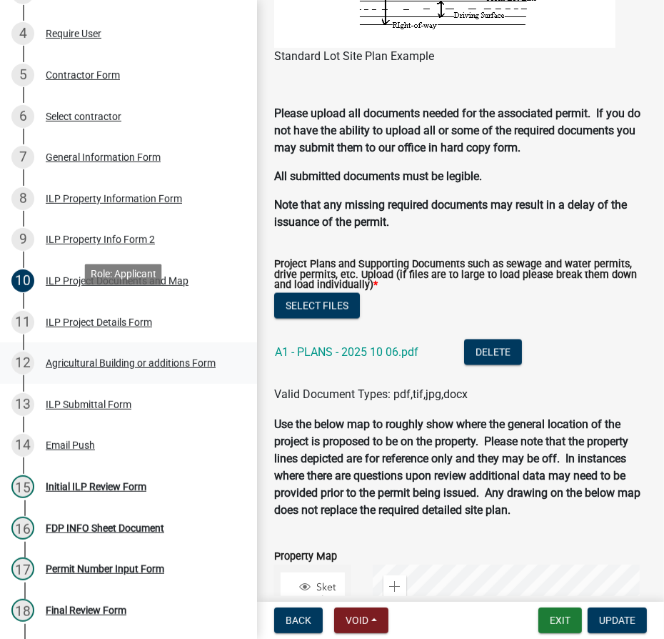
scroll to position [389, 0]
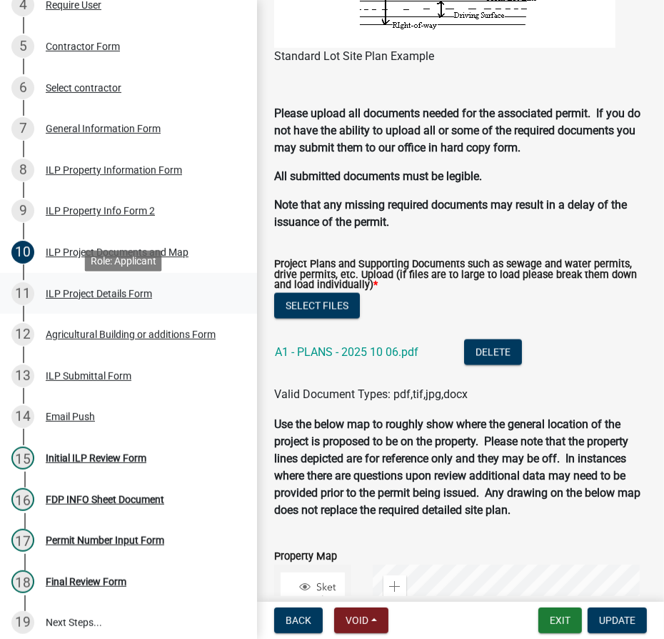
click at [74, 296] on div "ILP Project Details Form" at bounding box center [99, 294] width 106 height 10
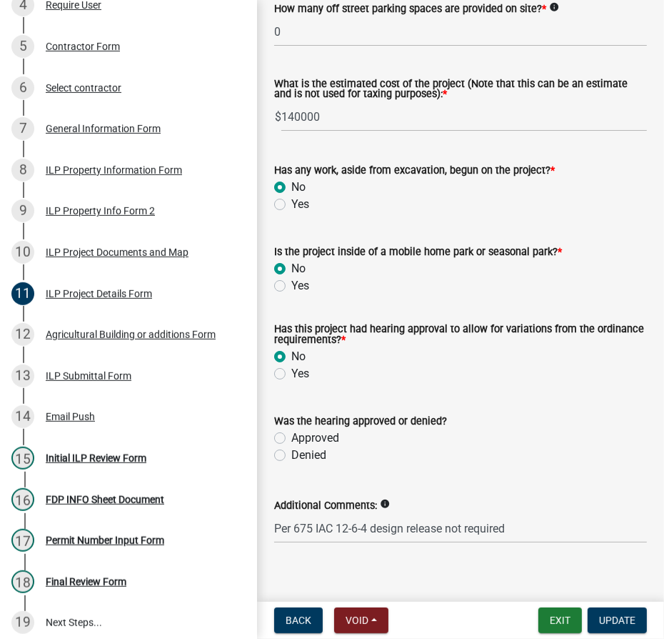
scroll to position [1208, 0]
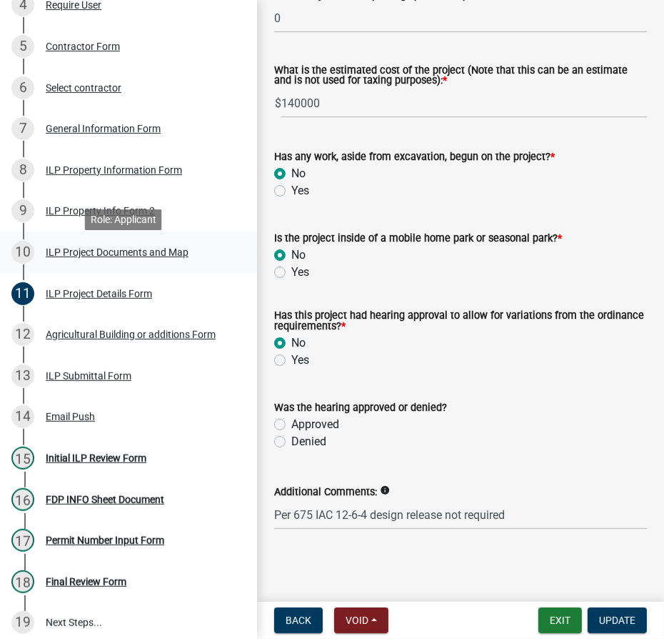
click at [101, 257] on div "ILP Project Documents and Map" at bounding box center [117, 252] width 143 height 10
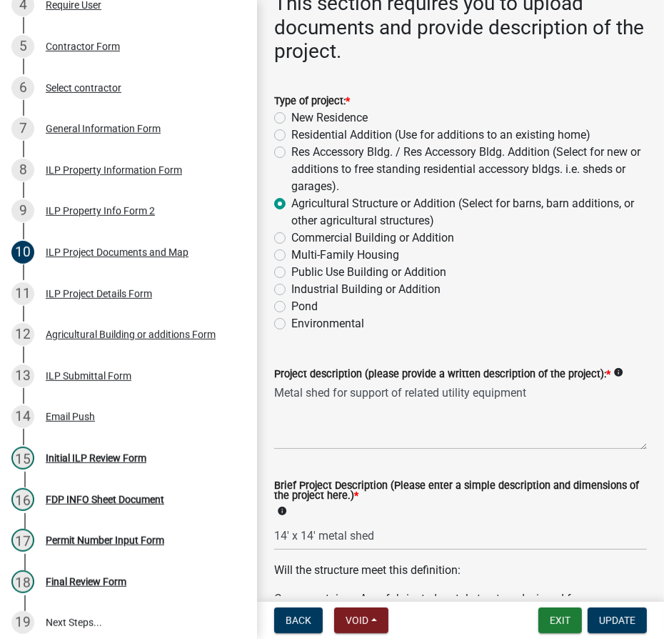
scroll to position [324, 0]
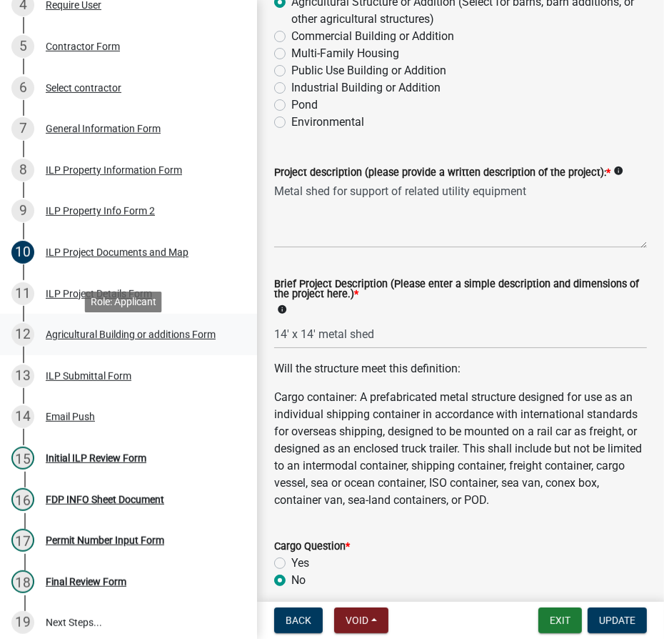
click at [76, 339] on div "Agricultural Building or additions Form" at bounding box center [131, 334] width 170 height 10
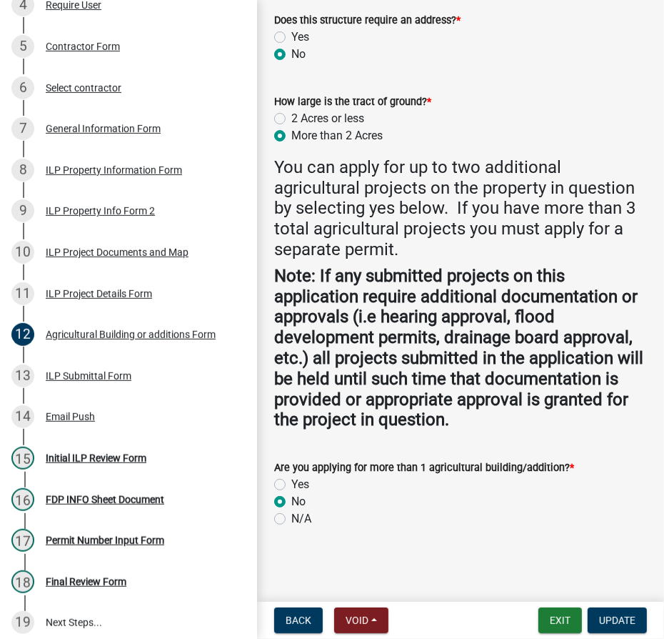
scroll to position [918, 0]
click at [126, 257] on div "ILP Project Documents and Map" at bounding box center [117, 252] width 143 height 10
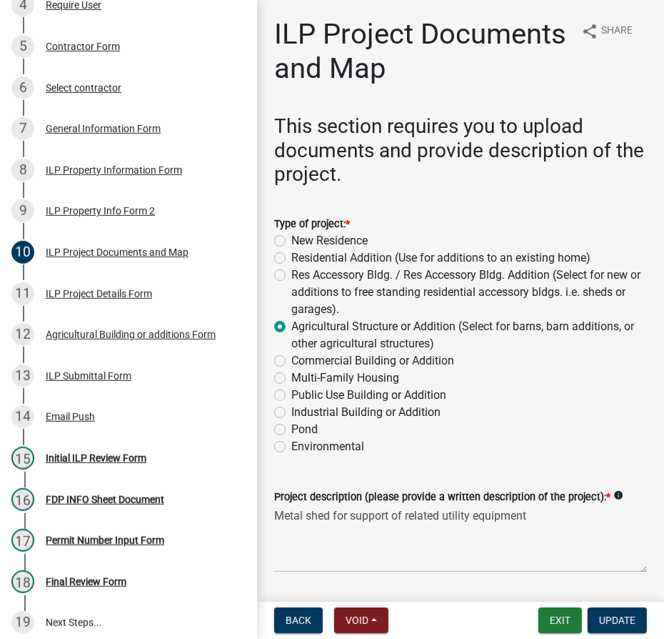
click at [291, 360] on label "Commercial Building or Addition" at bounding box center [372, 360] width 163 height 17
click at [291, 360] on input "Commercial Building or Addition" at bounding box center [295, 356] width 9 height 9
radio input "true"
click at [559, 624] on button "Exit" at bounding box center [561, 620] width 44 height 26
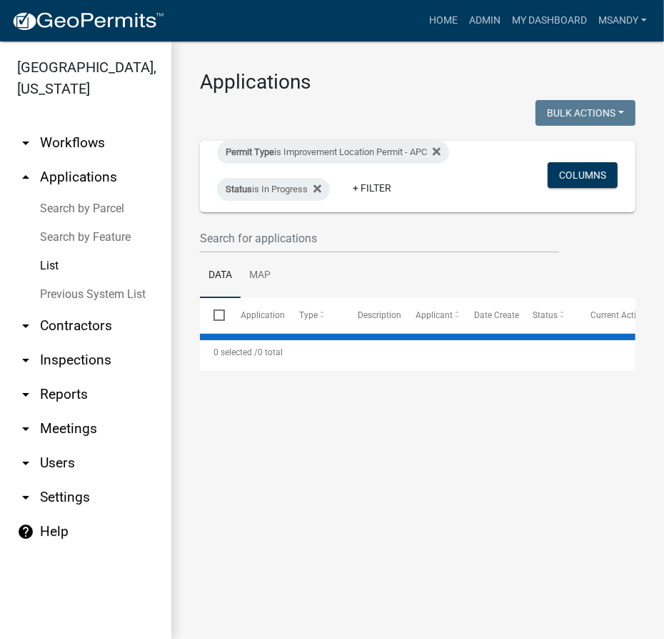
select select "3: 100"
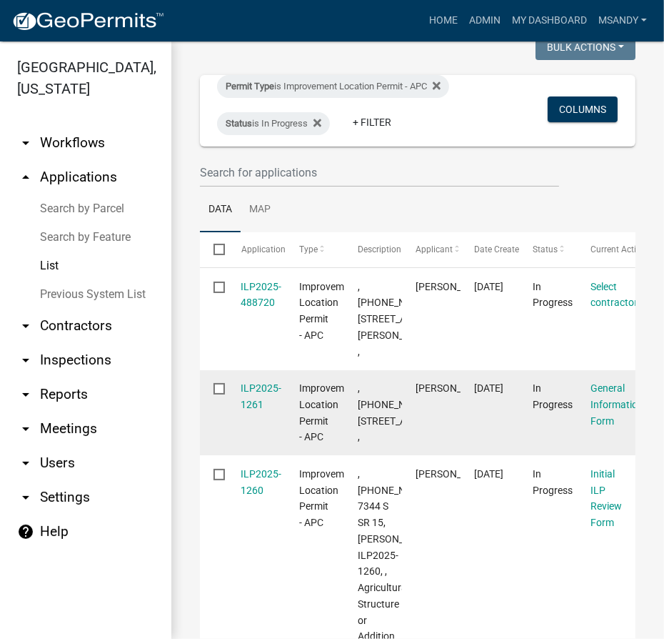
scroll to position [129, 0]
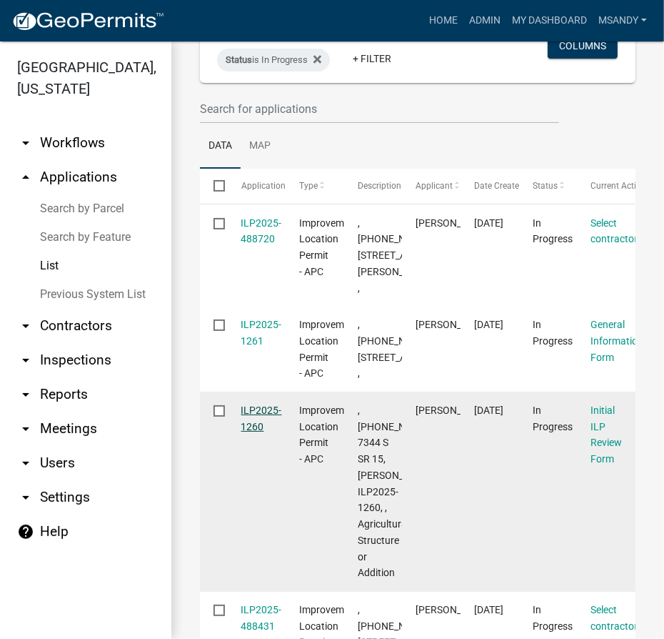
click at [249, 432] on link "ILP2025-1260" at bounding box center [261, 418] width 41 height 28
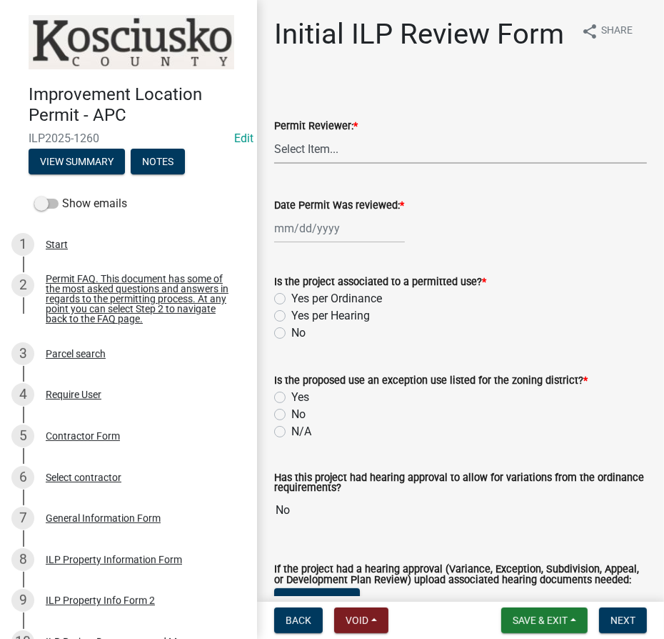
click at [314, 164] on select "Select Item... MMS LT AT CS [PERSON_NAME]" at bounding box center [460, 148] width 373 height 29
click at [274, 164] on select "Select Item... MMS LT AT CS [PERSON_NAME]" at bounding box center [460, 148] width 373 height 29
select select "4d3913d6-5a87-4fbb-afdb-cf4209782895"
select select "10"
select select "2025"
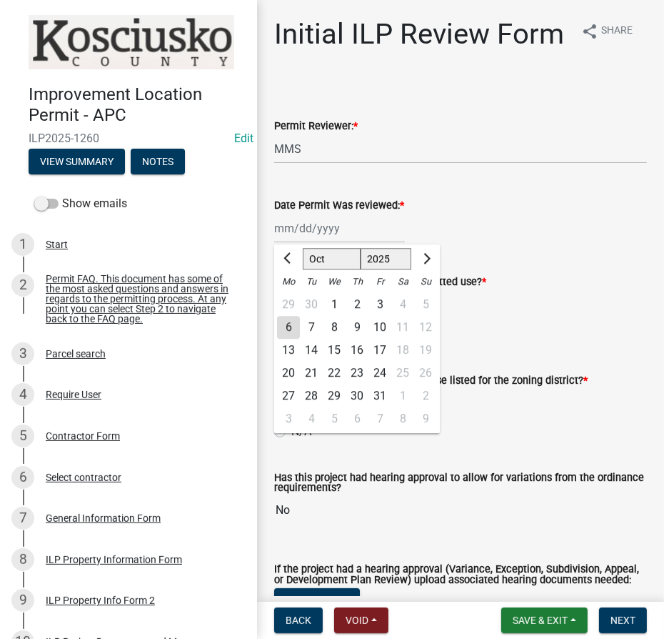
drag, startPoint x: 319, startPoint y: 261, endPoint x: 319, endPoint y: 269, distance: 8.6
click at [319, 243] on div "[PERSON_NAME] Feb Mar Apr [PERSON_NAME][DATE] Oct Nov [DATE] 1526 1527 1528 152…" at bounding box center [339, 228] width 131 height 29
click at [286, 339] on div "6" at bounding box center [288, 327] width 23 height 23
type input "[DATE]"
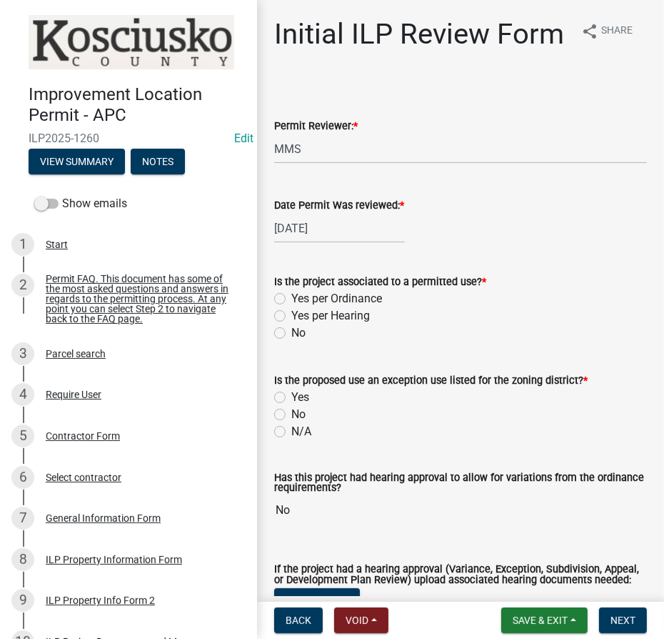
click at [291, 307] on label "Yes per Ordinance" at bounding box center [336, 298] width 91 height 17
click at [291, 299] on input "Yes per Ordinance" at bounding box center [295, 294] width 9 height 9
radio input "true"
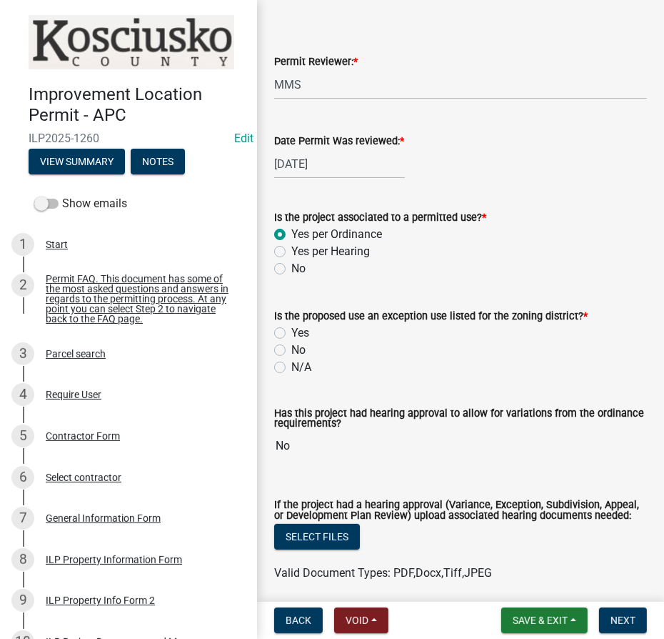
click at [291, 260] on label "Yes per Hearing" at bounding box center [330, 251] width 79 height 17
click at [291, 252] on input "Yes per Hearing" at bounding box center [295, 247] width 9 height 9
radio input "true"
click at [291, 341] on label "Yes" at bounding box center [300, 332] width 18 height 17
click at [291, 334] on input "Yes" at bounding box center [295, 328] width 9 height 9
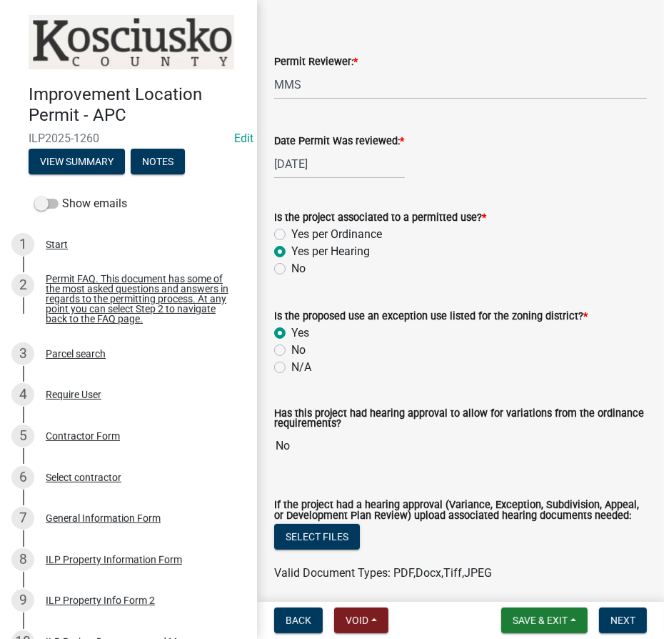
radio input "true"
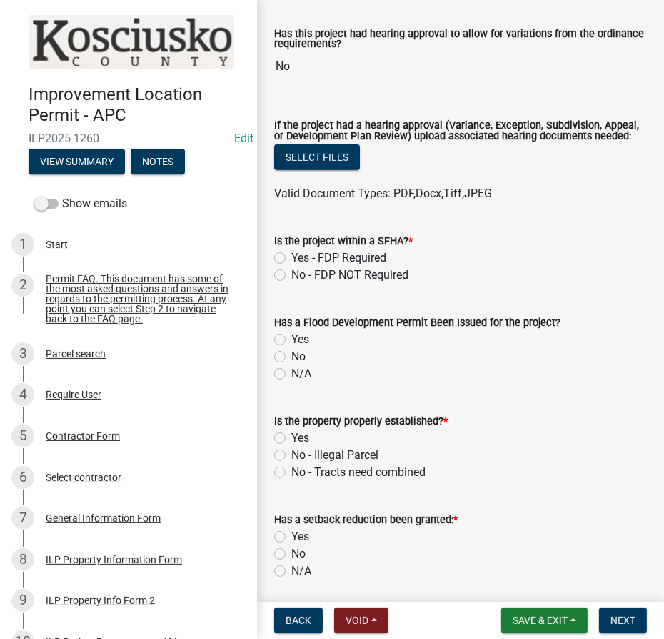
scroll to position [454, 0]
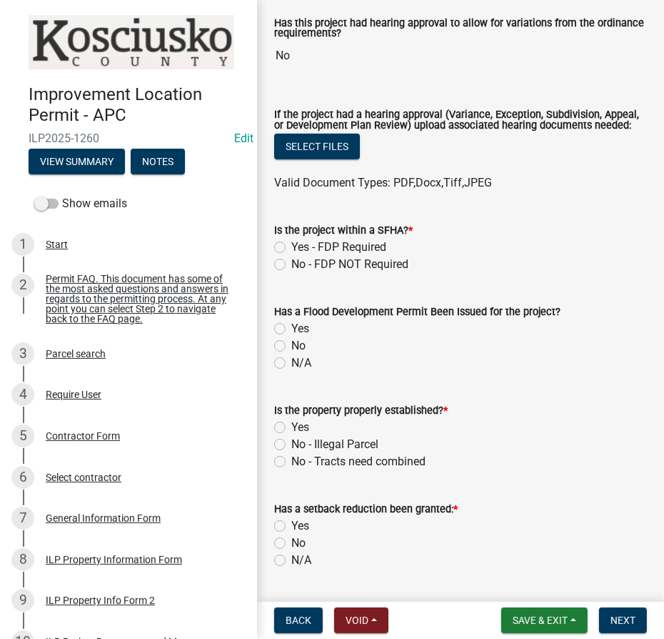
click at [286, 273] on div "No - FDP NOT Required" at bounding box center [460, 264] width 373 height 17
click at [291, 273] on label "No - FDP NOT Required" at bounding box center [349, 264] width 117 height 17
click at [291, 265] on input "No - FDP NOT Required" at bounding box center [295, 260] width 9 height 9
radio input "true"
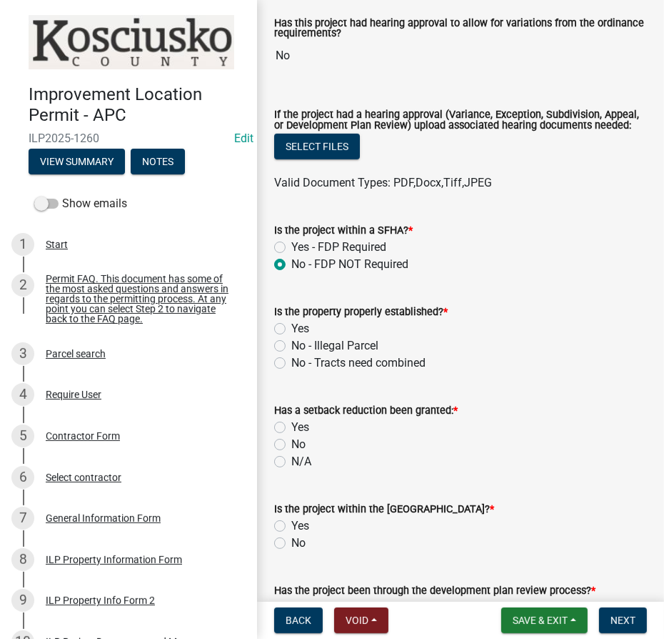
click at [291, 337] on label "Yes" at bounding box center [300, 328] width 18 height 17
click at [291, 329] on input "Yes" at bounding box center [295, 324] width 9 height 9
radio input "true"
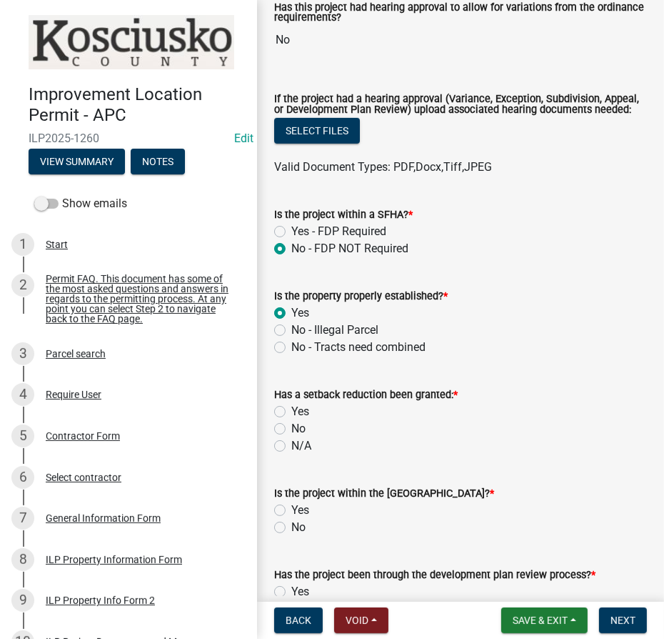
scroll to position [519, 0]
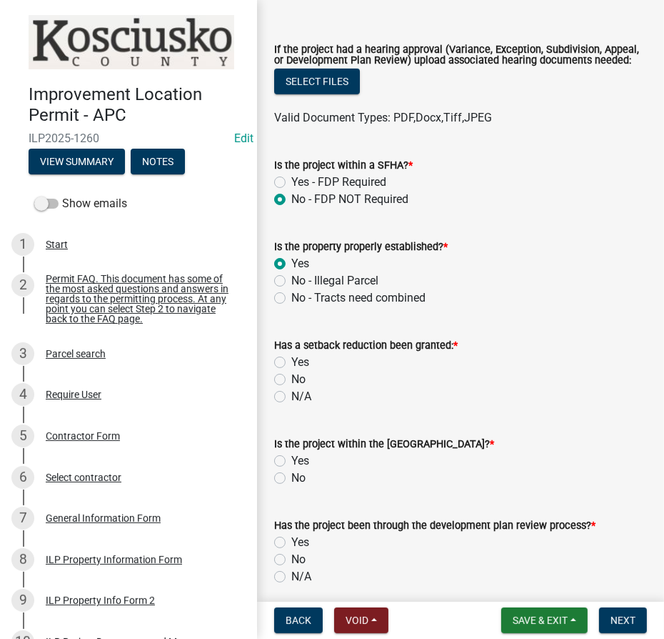
click at [291, 405] on label "N/A" at bounding box center [301, 396] width 20 height 17
click at [291, 397] on input "N/A" at bounding box center [295, 392] width 9 height 9
radio input "true"
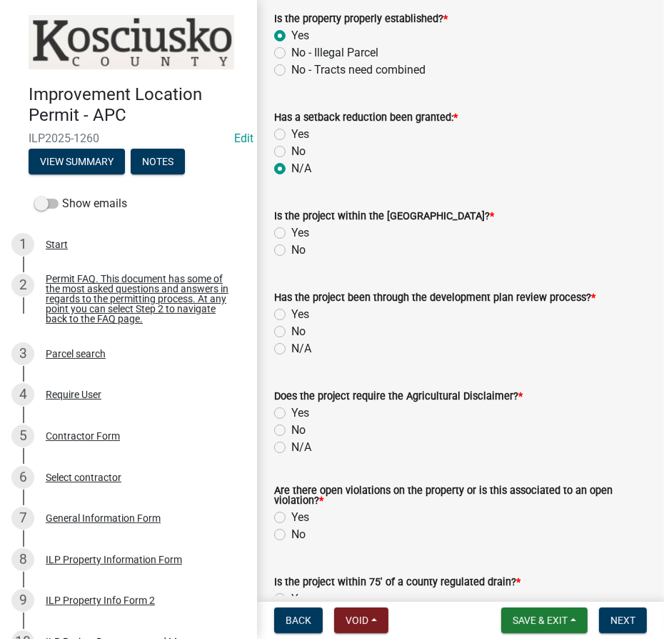
scroll to position [779, 0]
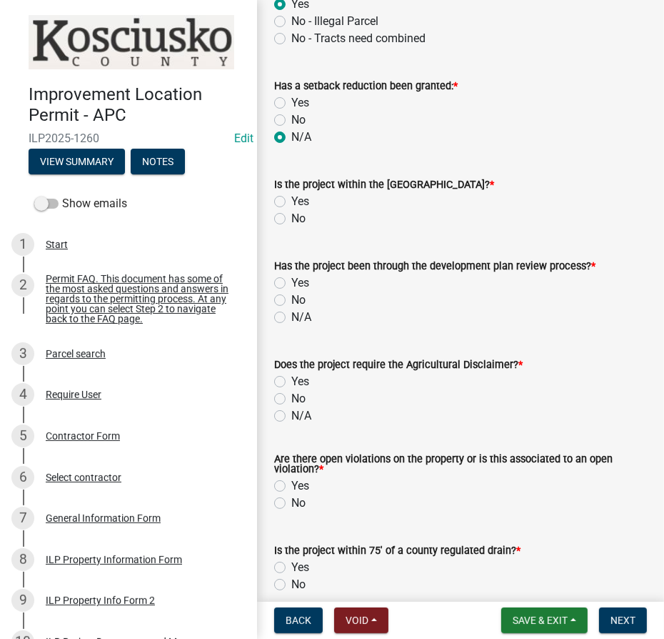
click at [291, 210] on label "Yes" at bounding box center [300, 201] width 18 height 17
click at [291, 202] on input "Yes" at bounding box center [295, 197] width 9 height 9
radio input "true"
click at [291, 326] on label "N/A" at bounding box center [301, 317] width 20 height 17
click at [291, 318] on input "N/A" at bounding box center [295, 313] width 9 height 9
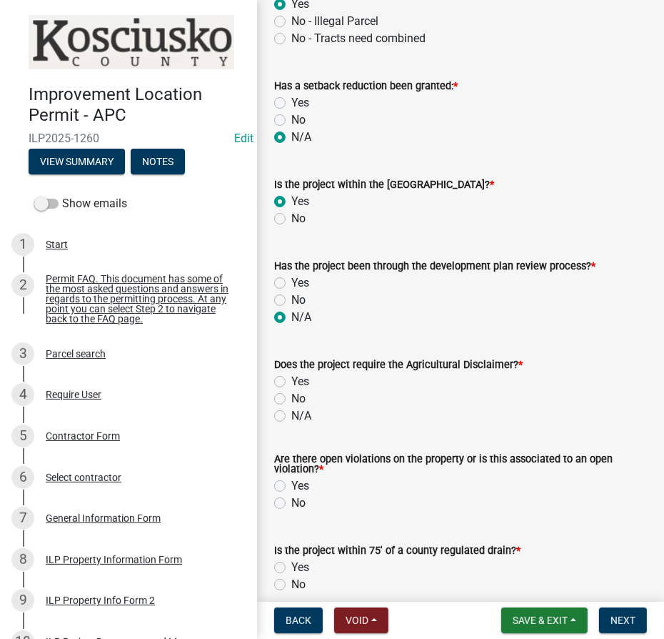
radio input "true"
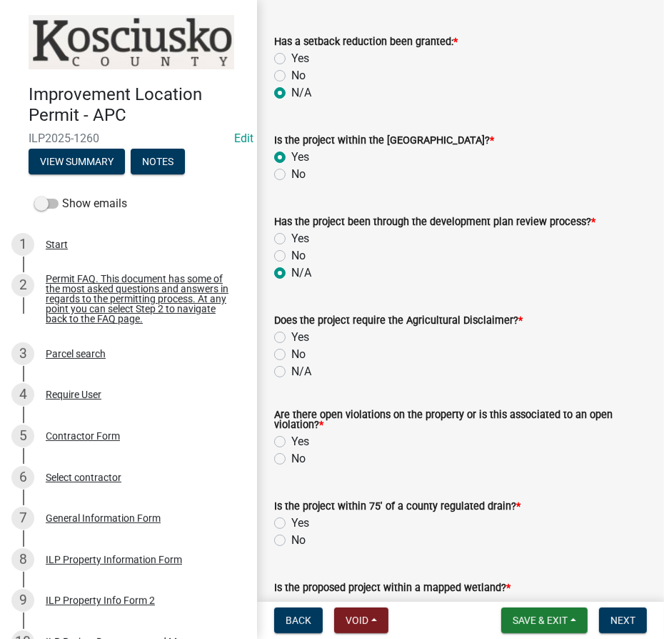
scroll to position [908, 0]
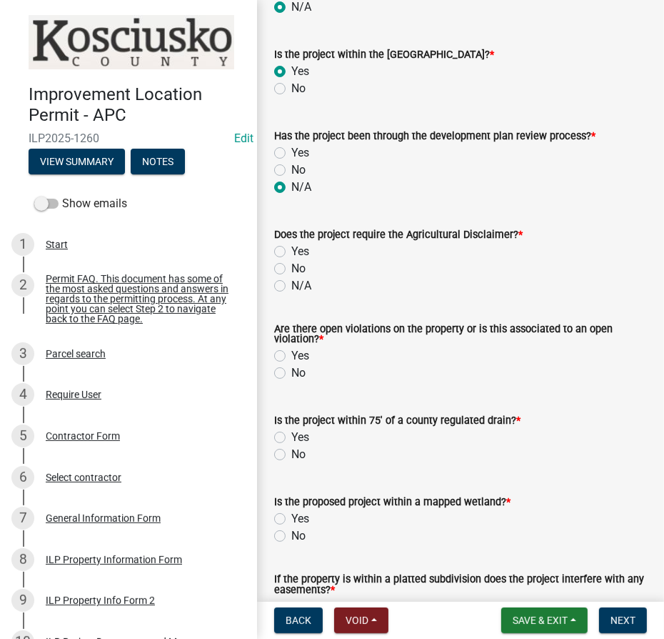
click at [291, 277] on label "No" at bounding box center [298, 268] width 14 height 17
click at [291, 269] on input "No" at bounding box center [295, 264] width 9 height 9
radio input "true"
click at [291, 364] on label "Yes" at bounding box center [300, 355] width 18 height 17
click at [291, 356] on input "Yes" at bounding box center [295, 351] width 9 height 9
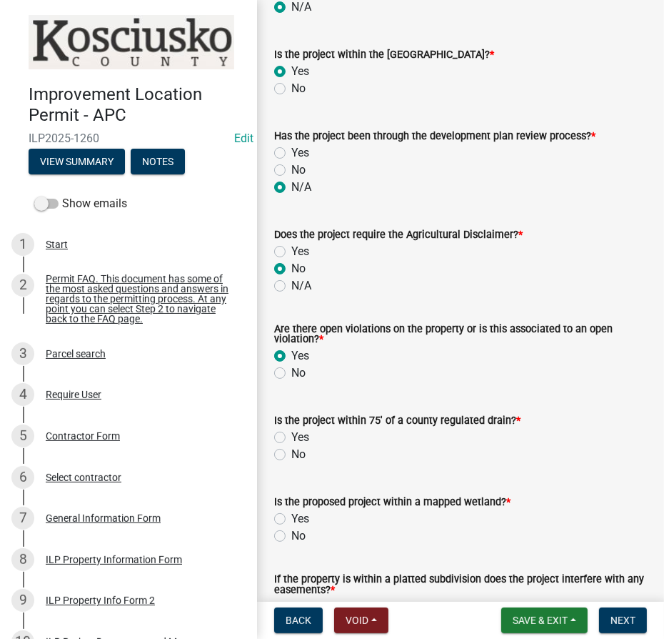
radio input "true"
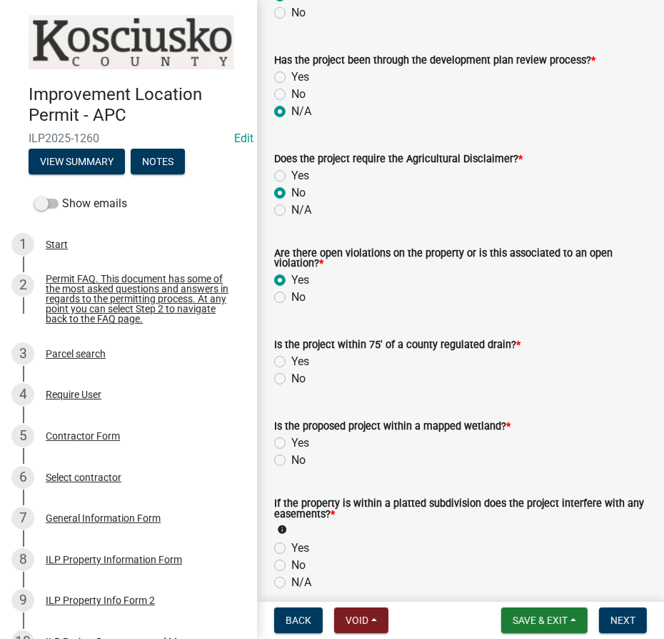
scroll to position [1103, 0]
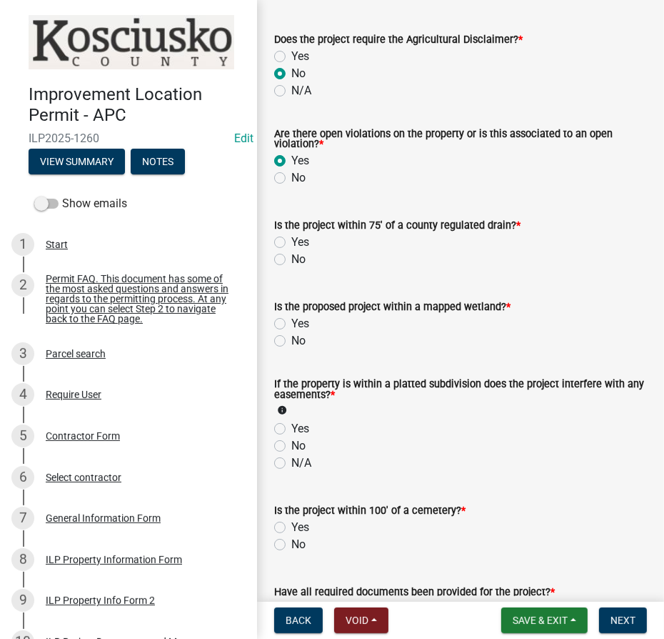
click at [291, 268] on label "No" at bounding box center [298, 259] width 14 height 17
click at [291, 260] on input "No" at bounding box center [295, 255] width 9 height 9
radio input "true"
click at [291, 349] on label "No" at bounding box center [298, 340] width 14 height 17
click at [291, 341] on input "No" at bounding box center [295, 336] width 9 height 9
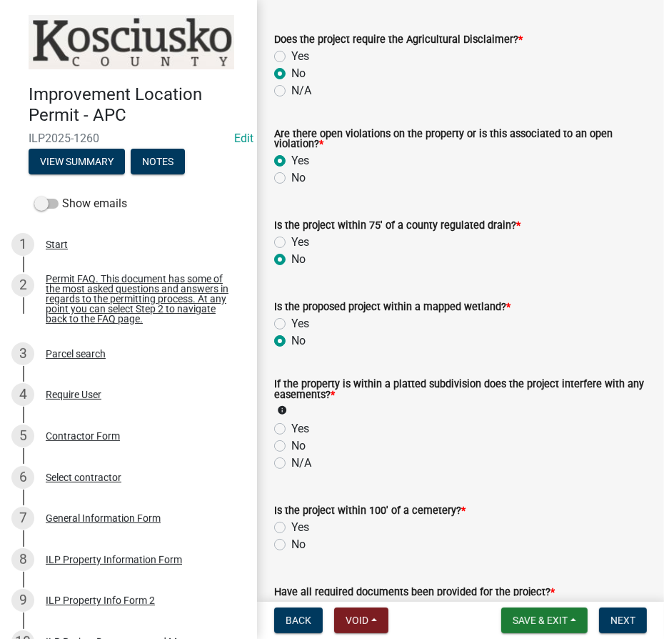
radio input "true"
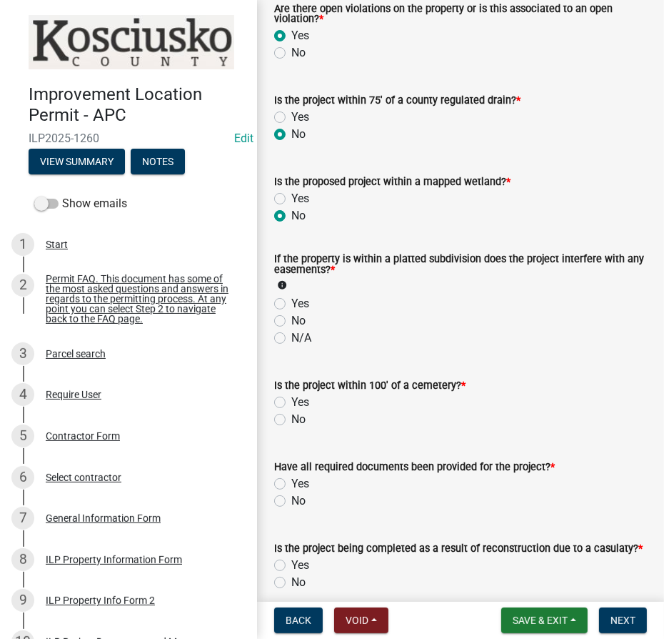
scroll to position [1233, 0]
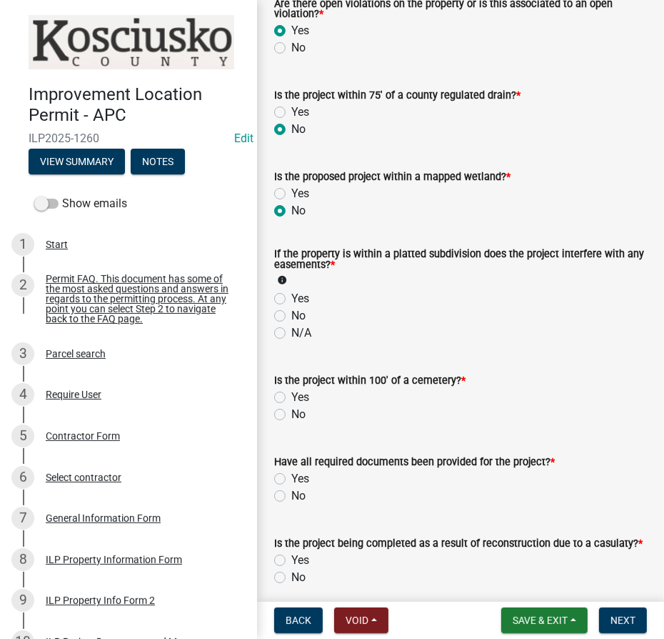
click at [291, 341] on label "N/A" at bounding box center [301, 332] width 20 height 17
click at [291, 334] on input "N/A" at bounding box center [295, 328] width 9 height 9
radio input "true"
click at [291, 423] on label "No" at bounding box center [298, 414] width 14 height 17
click at [291, 415] on input "No" at bounding box center [295, 410] width 9 height 9
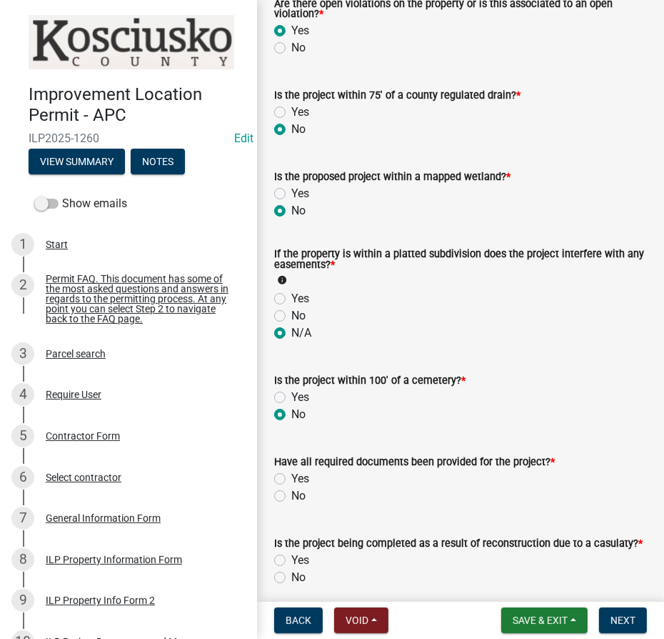
radio input "true"
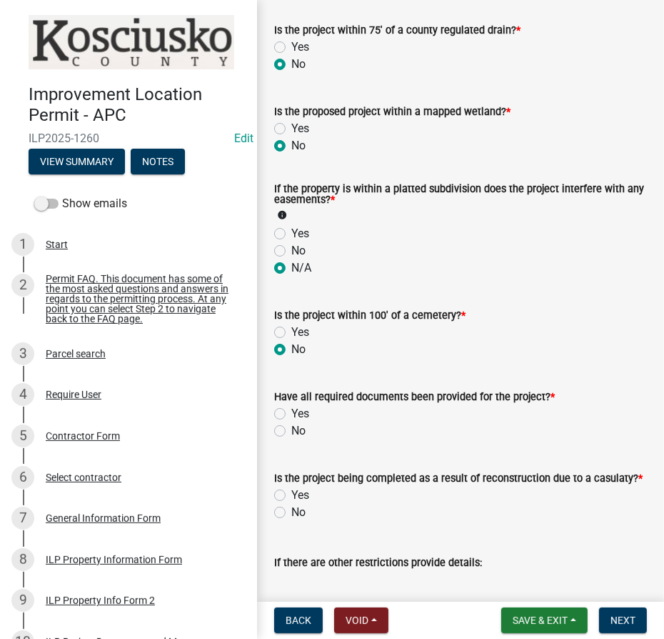
scroll to position [1428, 0]
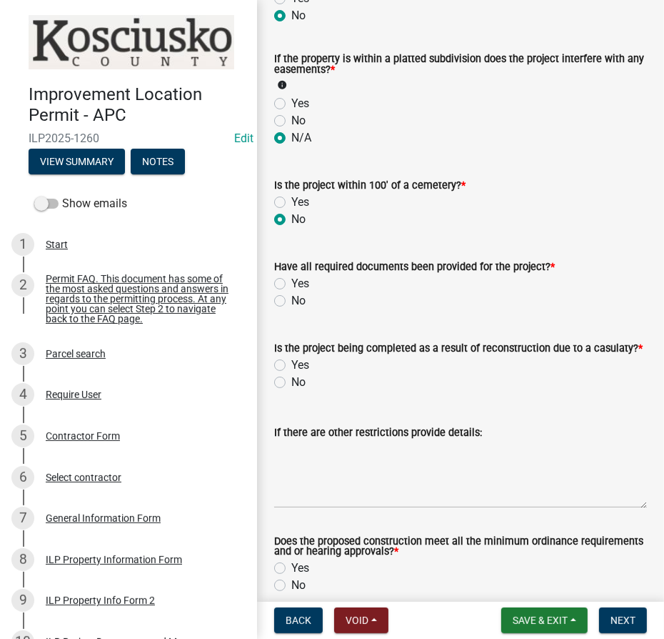
click at [291, 391] on label "No" at bounding box center [298, 382] width 14 height 17
click at [291, 383] on input "No" at bounding box center [295, 378] width 9 height 9
radio input "true"
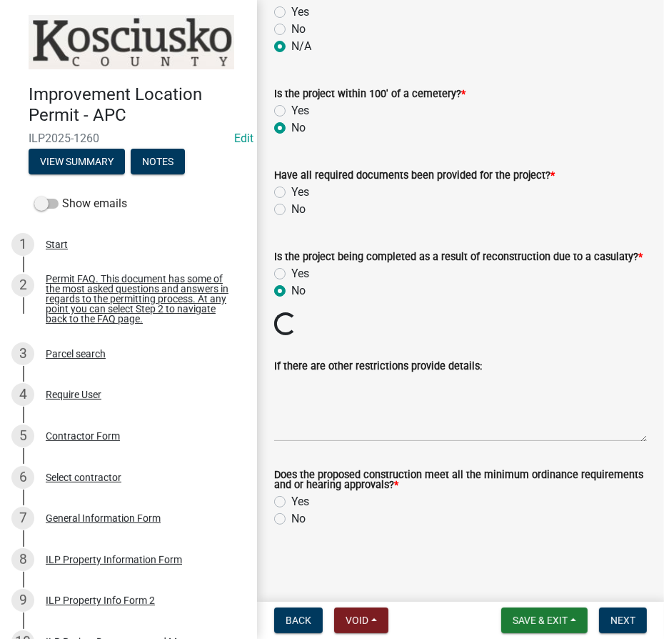
scroll to position [1529, 0]
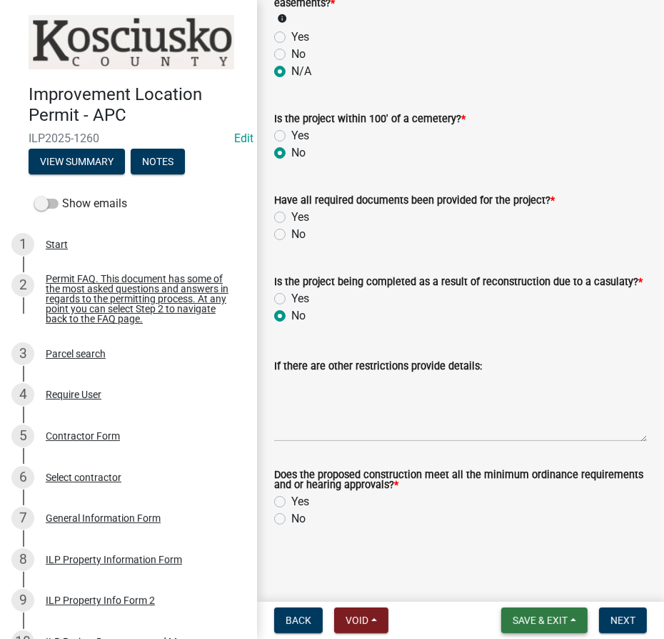
click at [540, 621] on span "Save & Exit" at bounding box center [540, 619] width 55 height 11
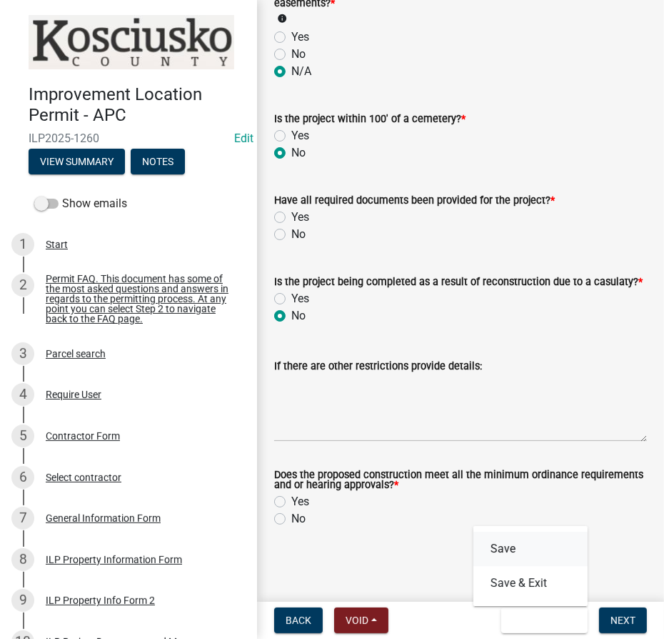
click at [533, 559] on button "Save" at bounding box center [531, 548] width 114 height 34
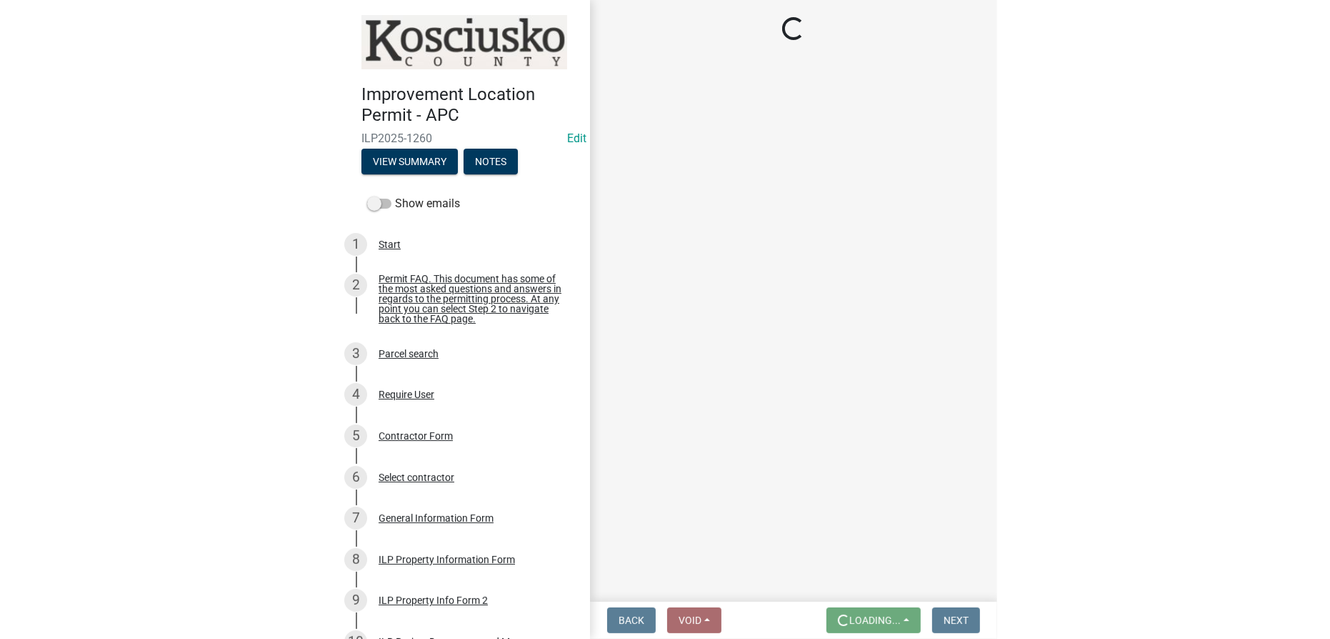
scroll to position [0, 0]
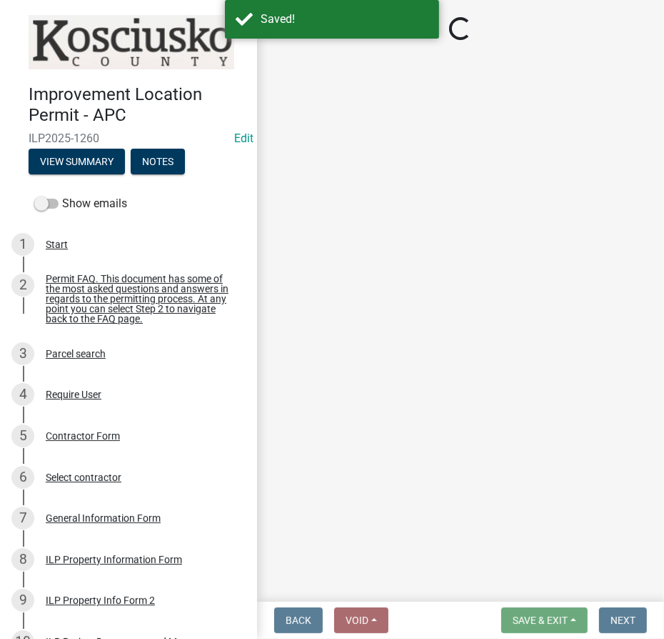
select select "4d3913d6-5a87-4fbb-afdb-cf4209782895"
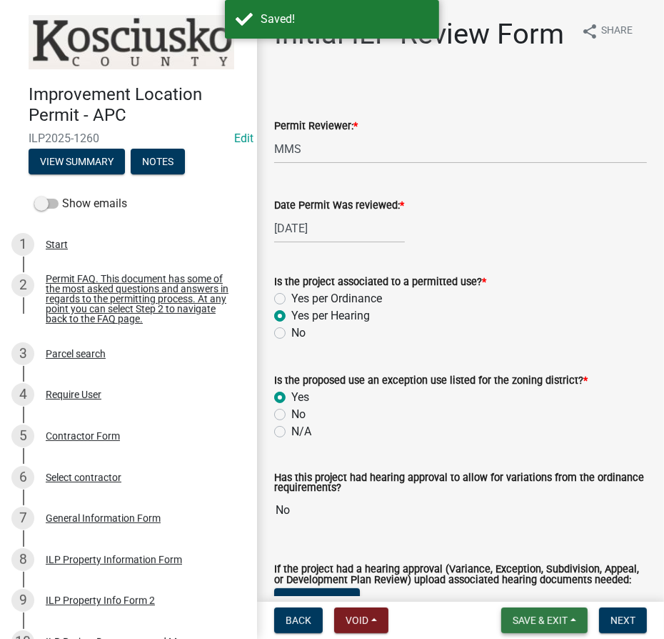
click at [513, 621] on span "Save & Exit" at bounding box center [540, 619] width 55 height 11
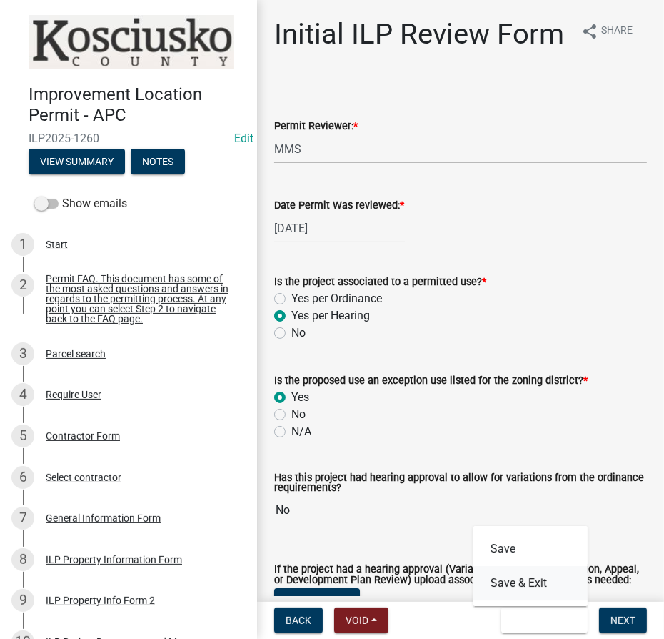
click at [516, 586] on button "Save & Exit" at bounding box center [531, 583] width 114 height 34
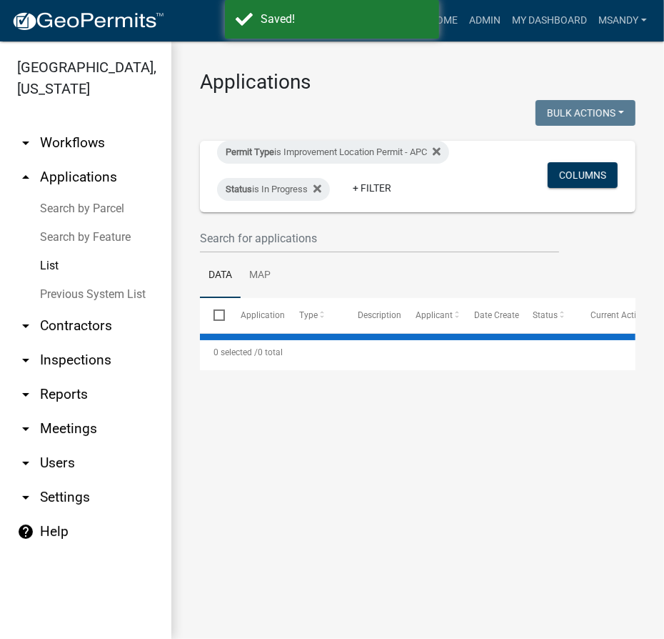
select select "3: 100"
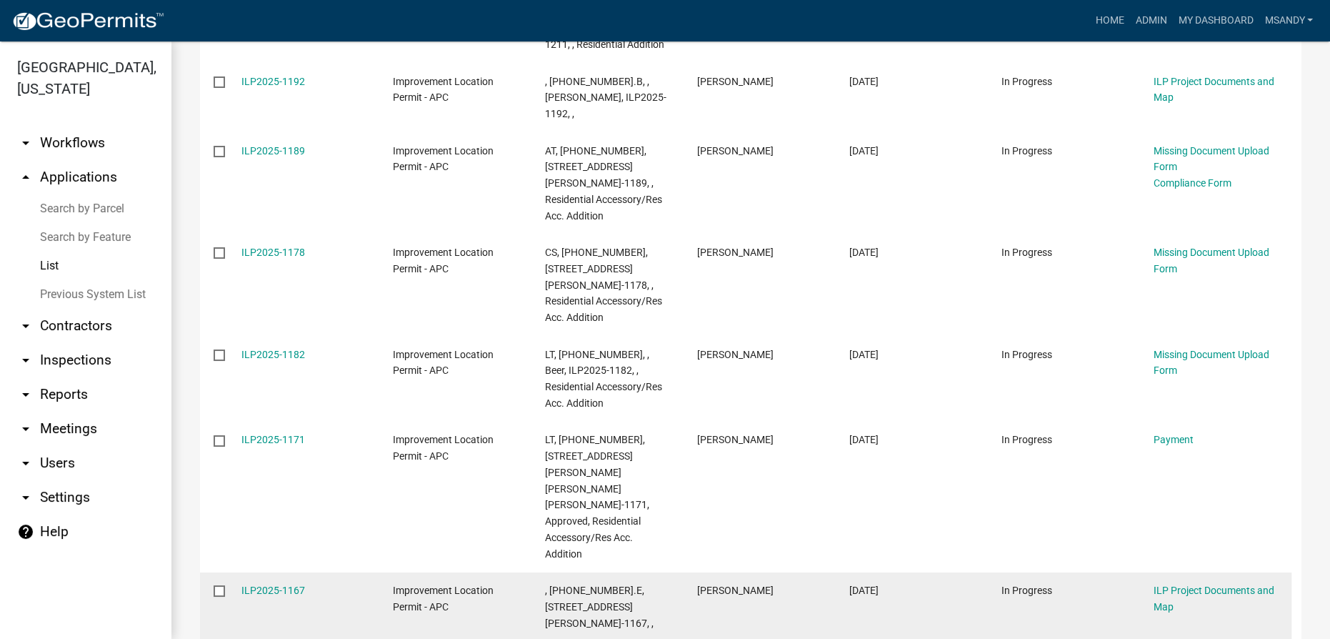
scroll to position [1428, 0]
